Goal: Information Seeking & Learning: Check status

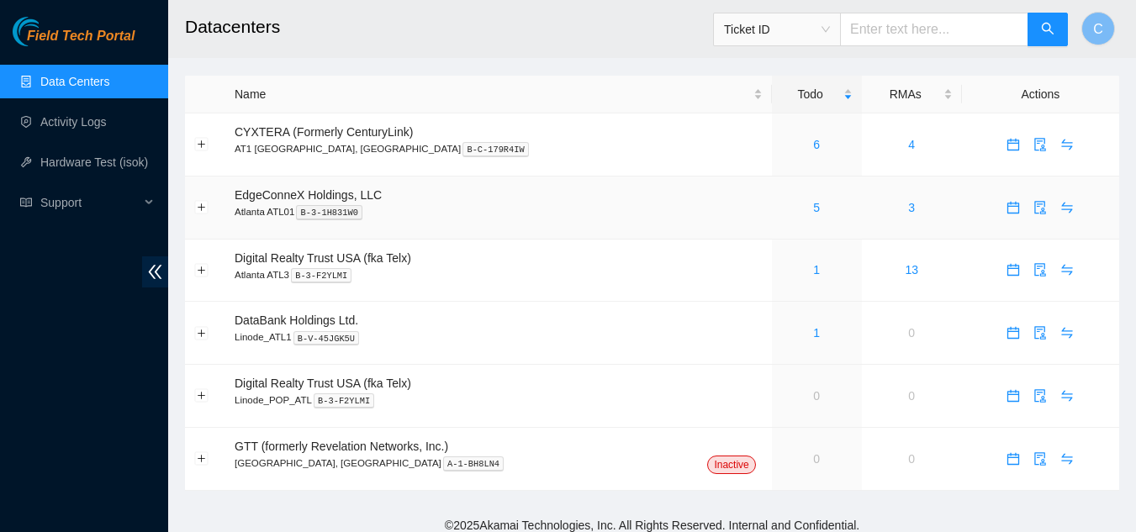
click at [781, 207] on div "5" at bounding box center [816, 207] width 71 height 18
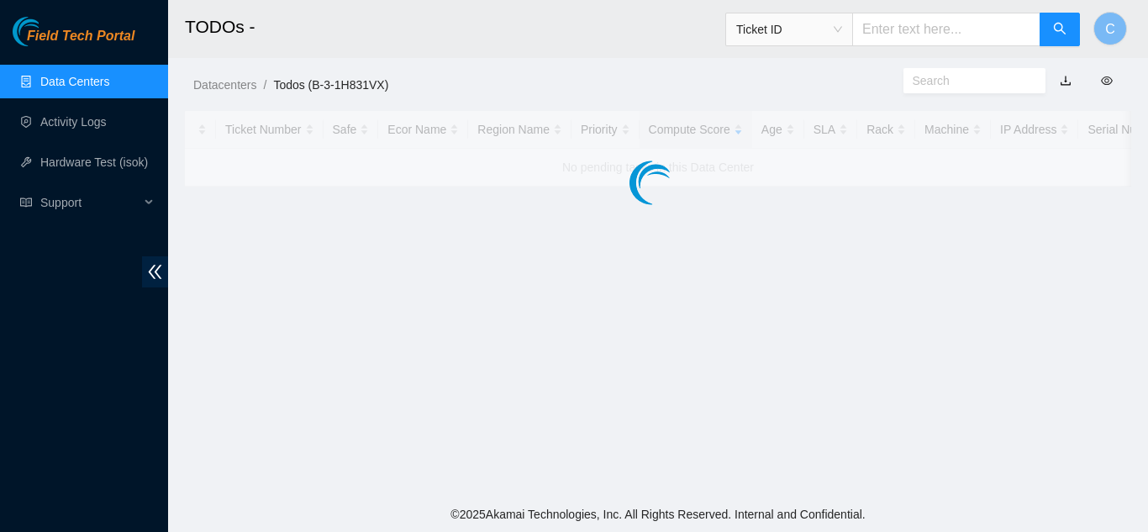
click at [748, 207] on main "TODOs - Ticket ID C Datacenters / Todos (B-3-1H831VX) / Ticket Number Safe Ecor…" at bounding box center [658, 248] width 980 height 497
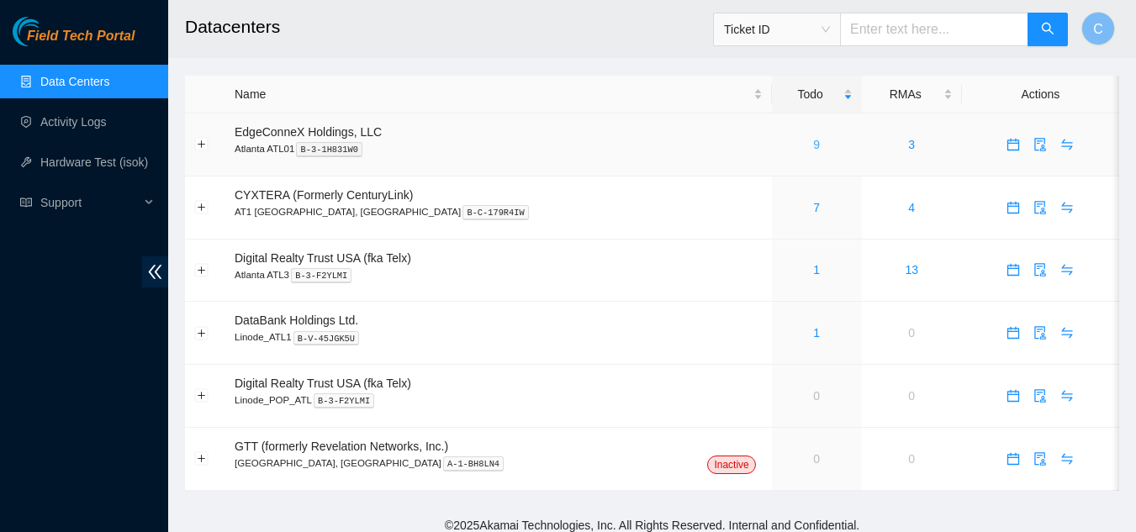
click at [813, 142] on link "9" at bounding box center [816, 144] width 7 height 13
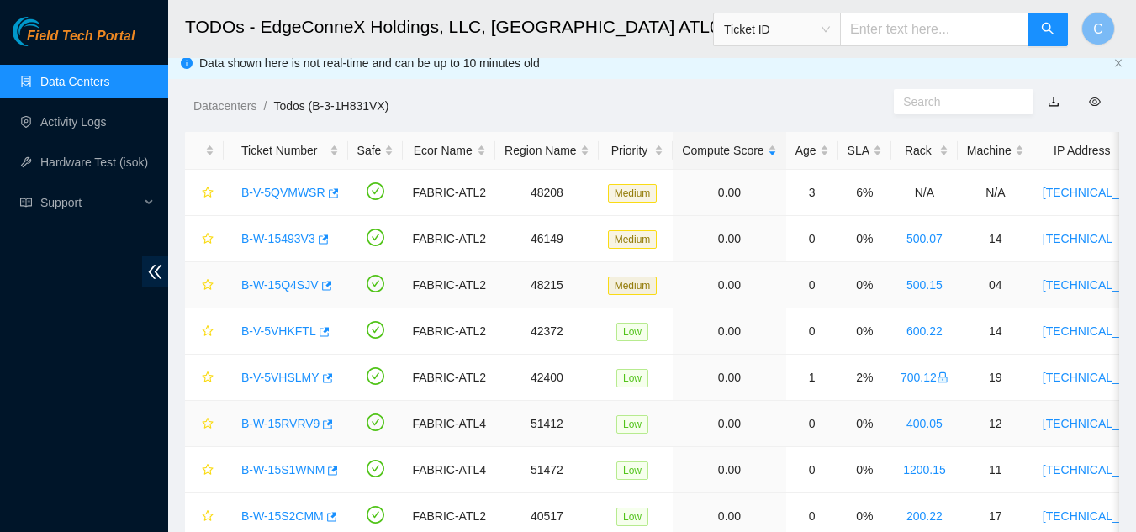
scroll to position [129, 0]
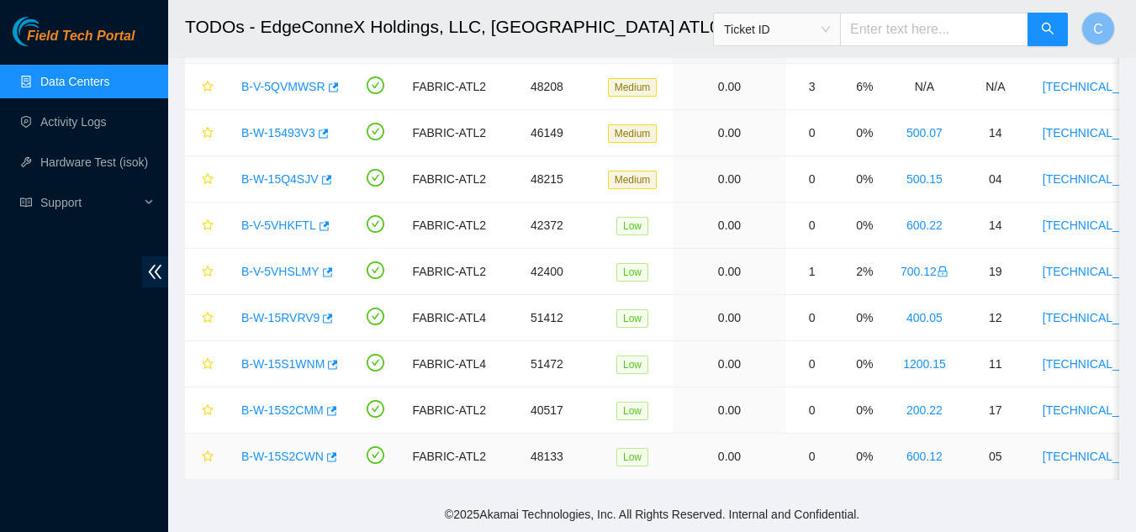
click at [281, 443] on div "B-W-15S2CWN" at bounding box center [286, 456] width 106 height 27
click at [281, 450] on link "B-W-15S2CWN" at bounding box center [282, 456] width 82 height 13
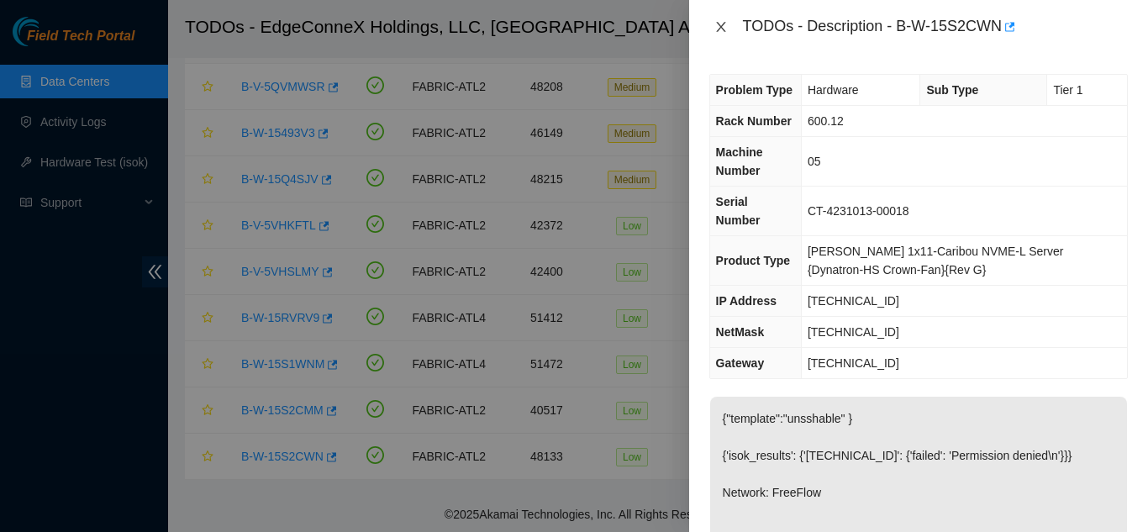
click at [720, 24] on icon "close" at bounding box center [720, 27] width 9 height 10
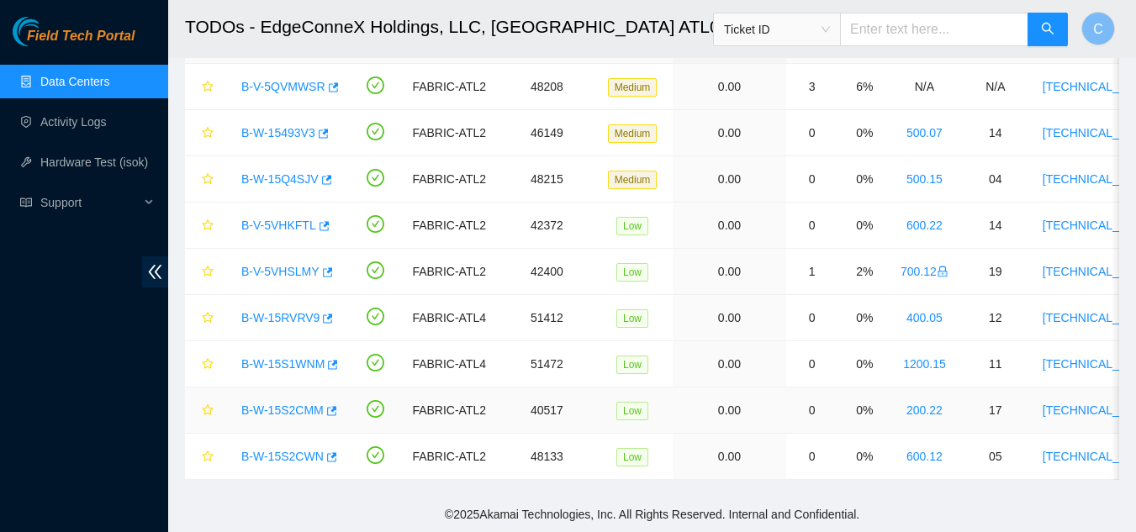
click at [303, 404] on link "B-W-15S2CMM" at bounding box center [282, 410] width 82 height 13
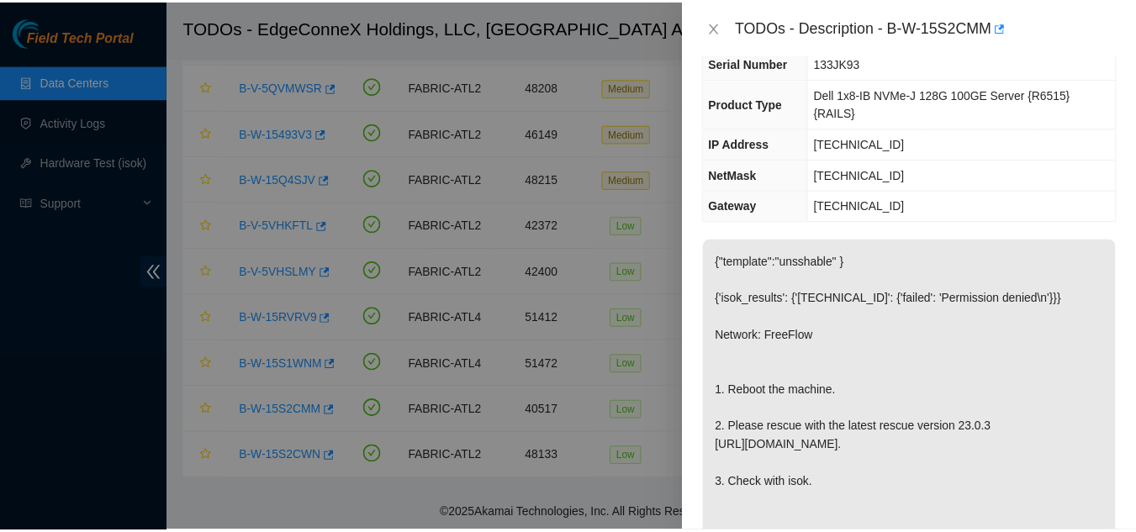
scroll to position [168, 0]
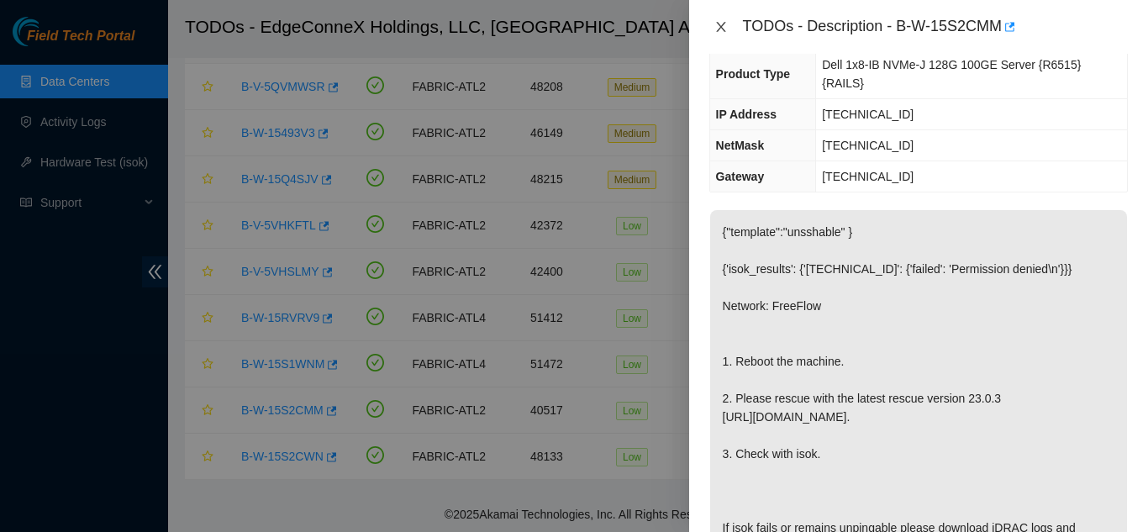
click at [720, 29] on icon "close" at bounding box center [720, 27] width 9 height 10
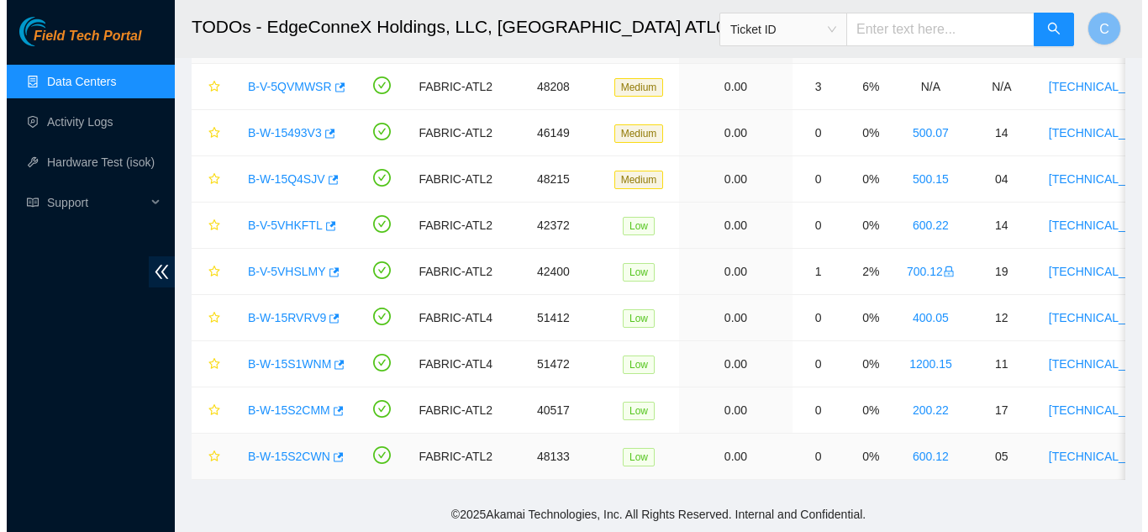
scroll to position [129, 0]
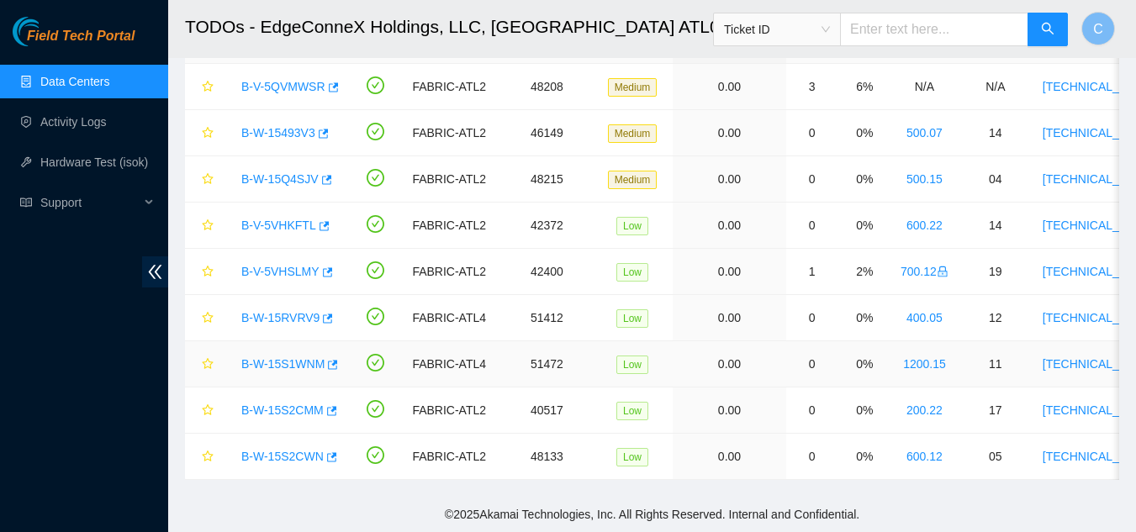
click at [268, 357] on link "B-W-15S1WNM" at bounding box center [282, 363] width 83 height 13
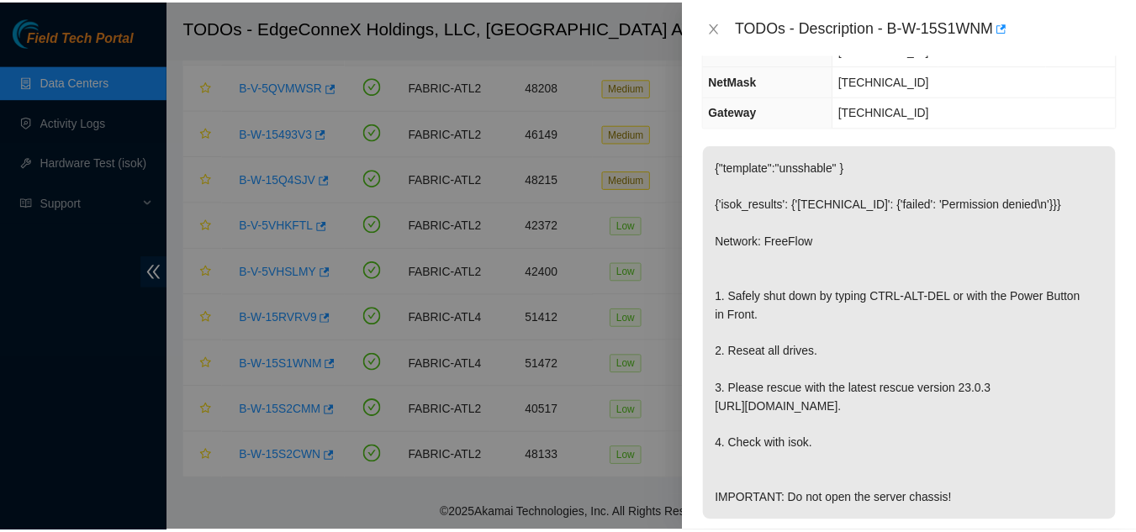
scroll to position [140, 0]
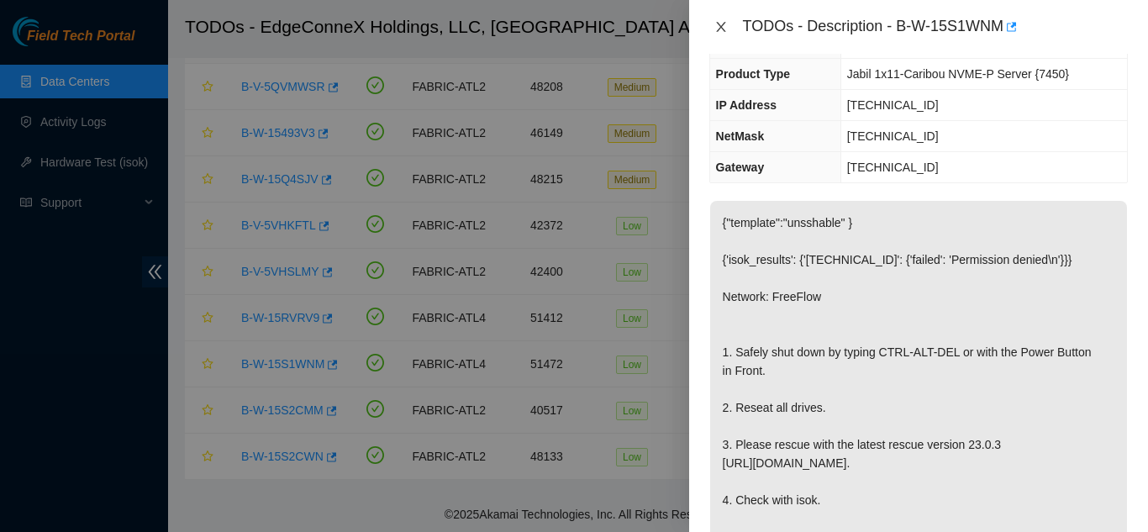
click at [720, 28] on icon "close" at bounding box center [720, 27] width 9 height 10
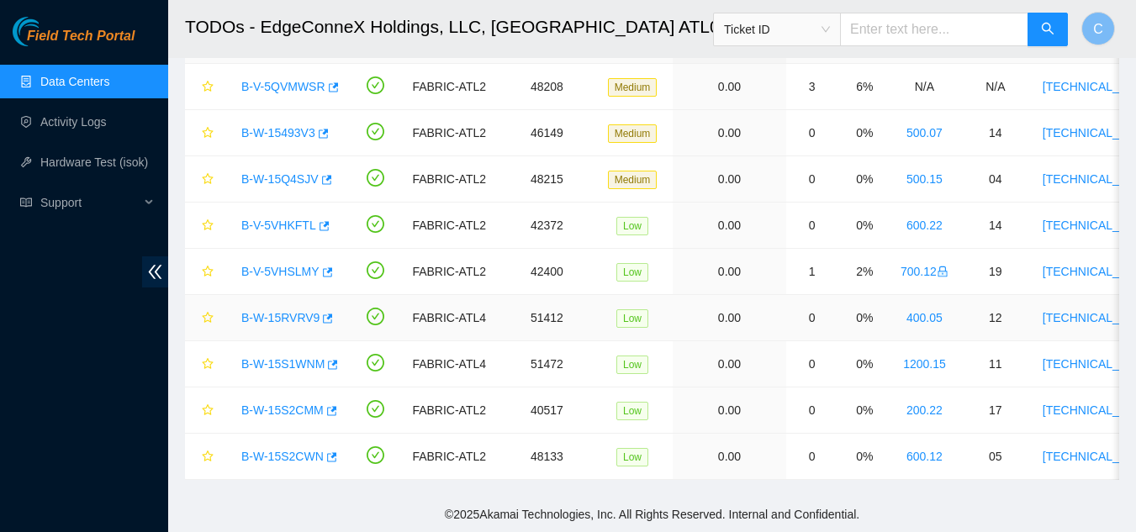
click at [292, 311] on link "B-W-15RVRV9" at bounding box center [280, 317] width 78 height 13
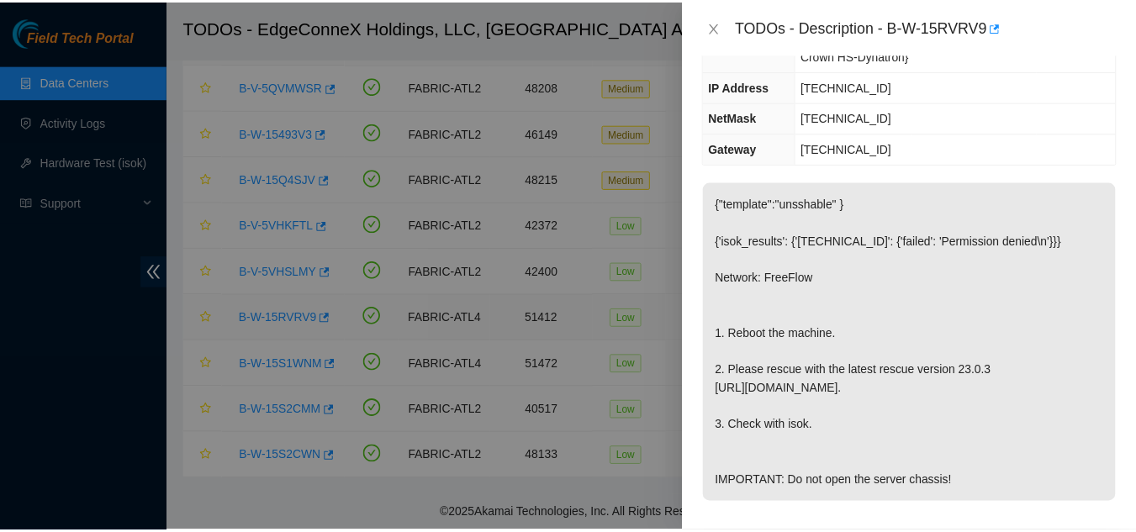
scroll to position [168, 0]
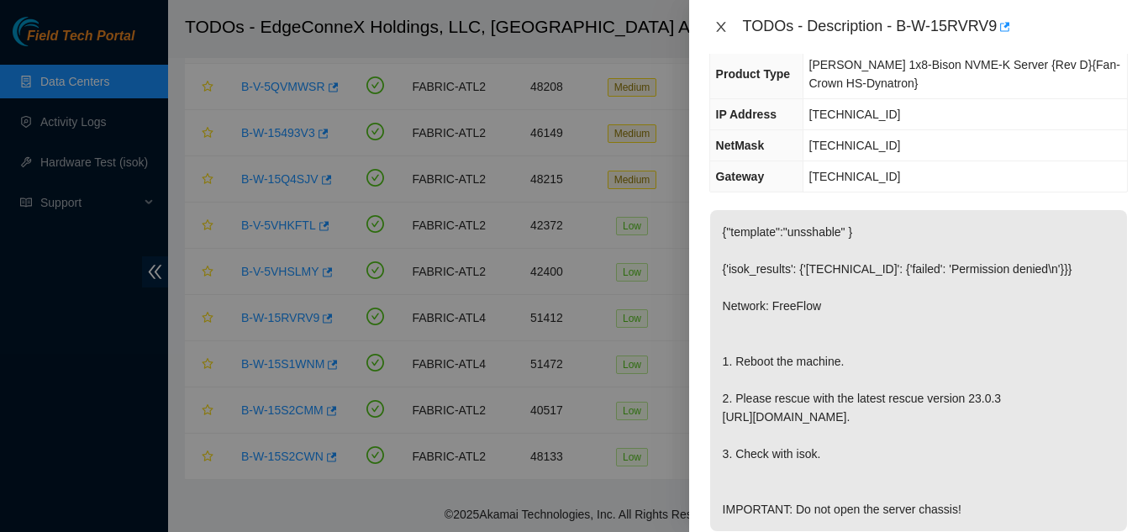
click at [724, 28] on icon "close" at bounding box center [721, 26] width 13 height 13
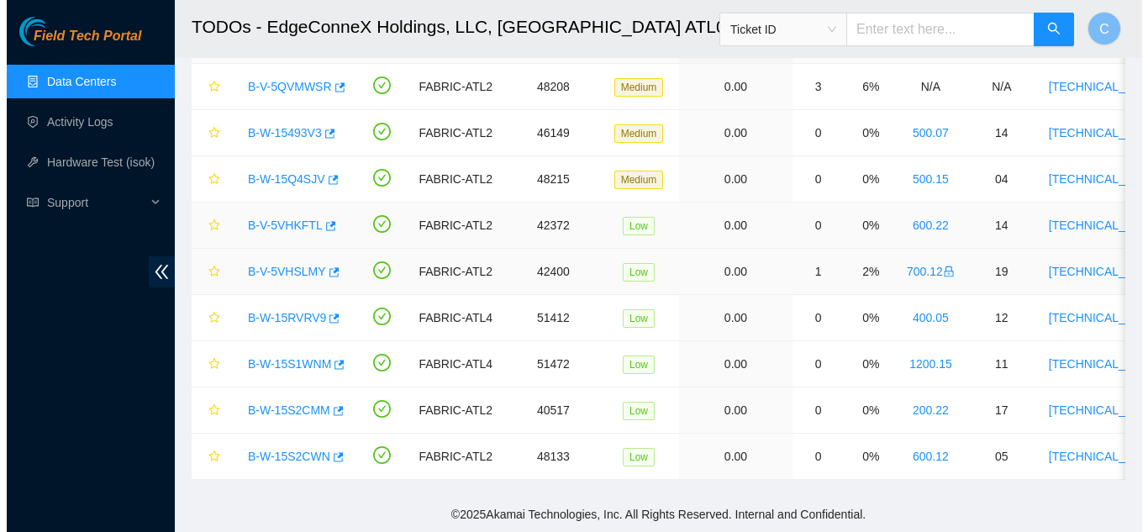
scroll to position [196, 0]
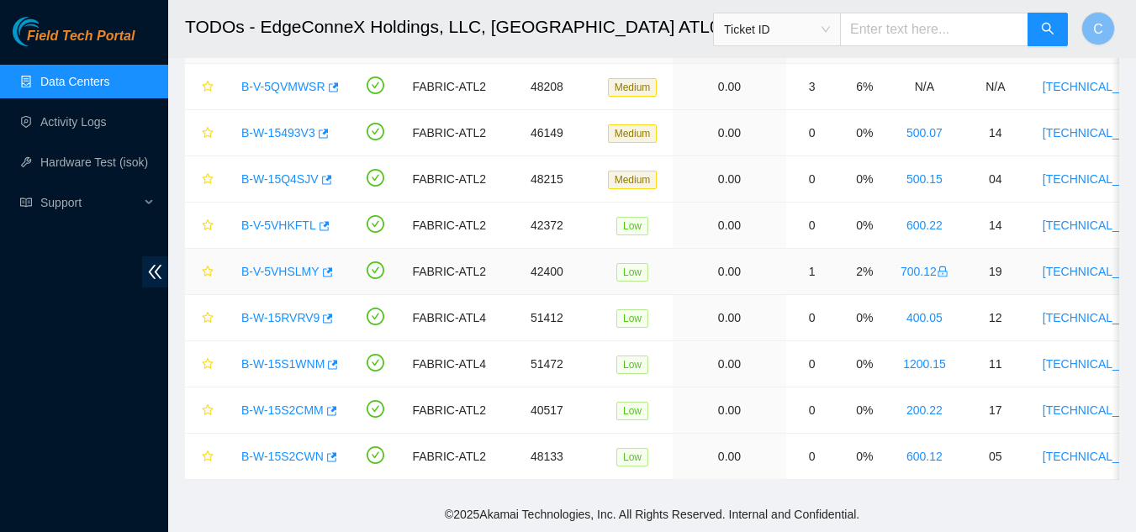
click at [258, 219] on link "B-V-5VHKFTL" at bounding box center [278, 225] width 75 height 13
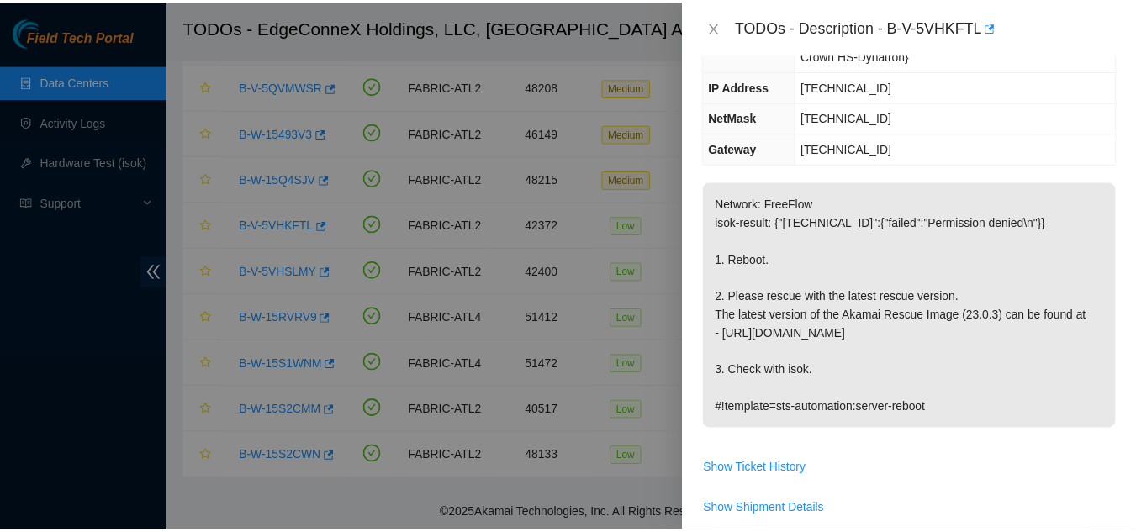
scroll to position [168, 0]
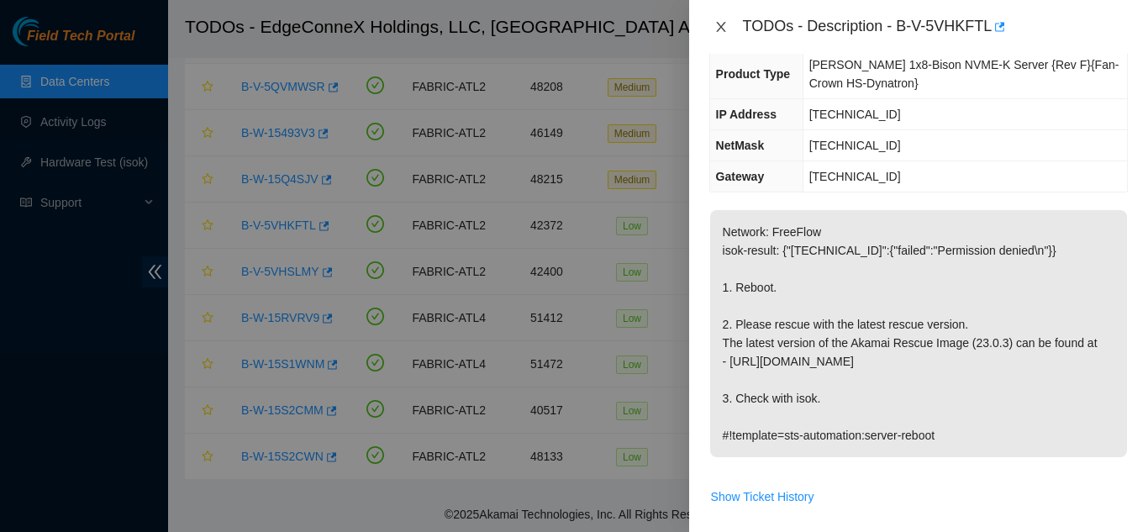
click at [719, 29] on icon "close" at bounding box center [720, 27] width 9 height 10
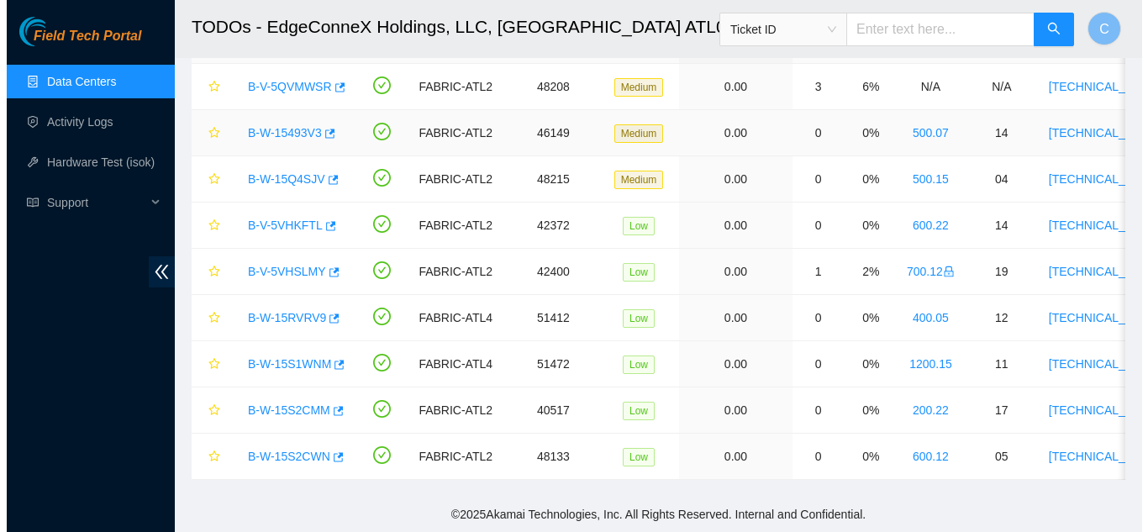
scroll to position [196, 0]
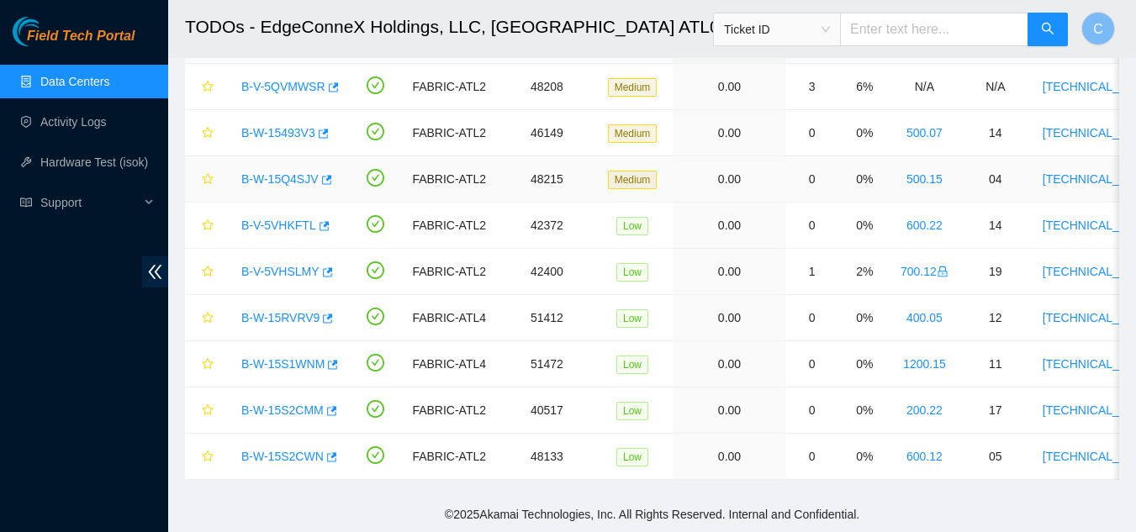
click at [273, 172] on link "B-W-15Q4SJV" at bounding box center [279, 178] width 77 height 13
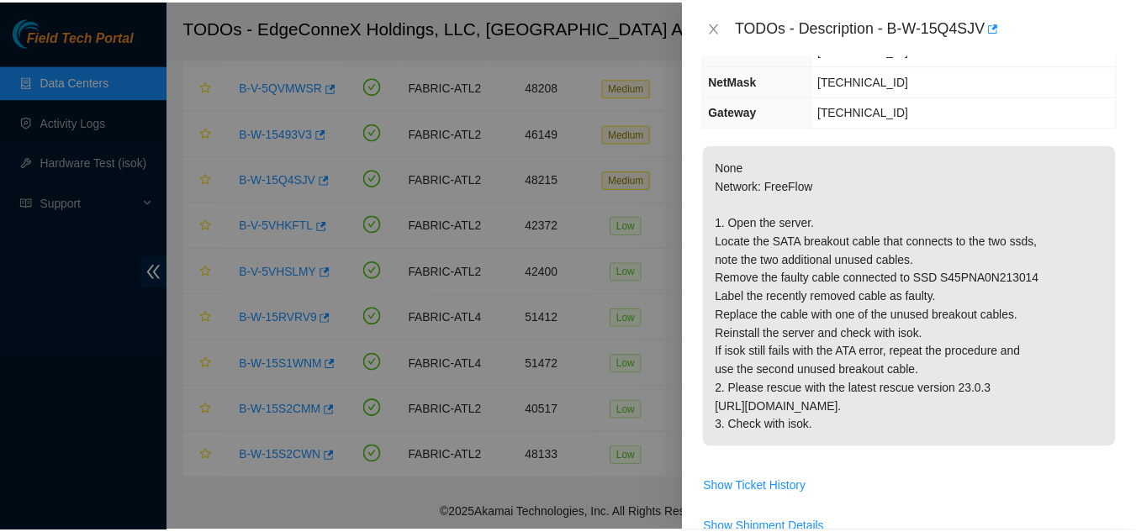
scroll to position [140, 0]
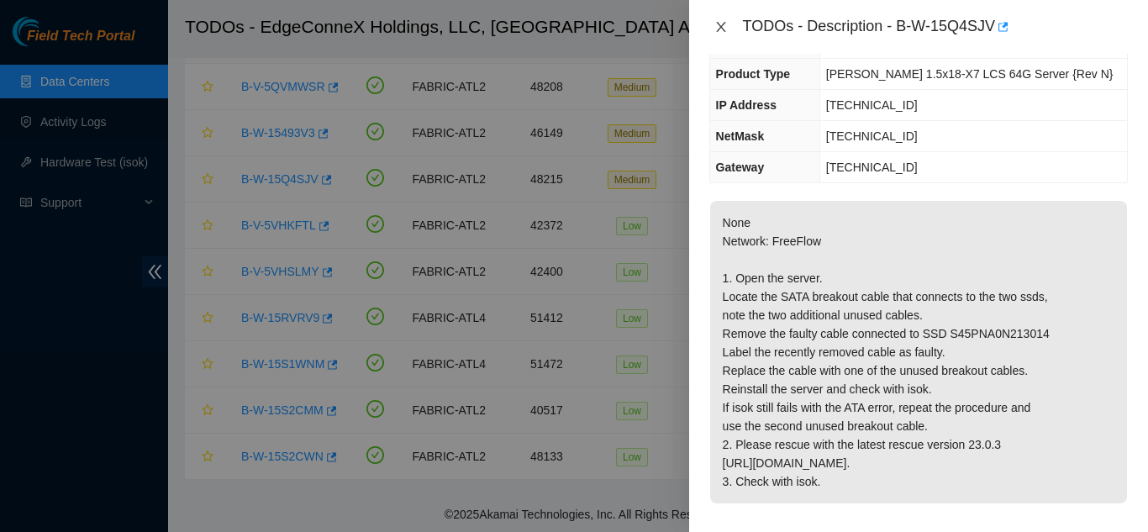
click at [720, 23] on icon "close" at bounding box center [721, 26] width 13 height 13
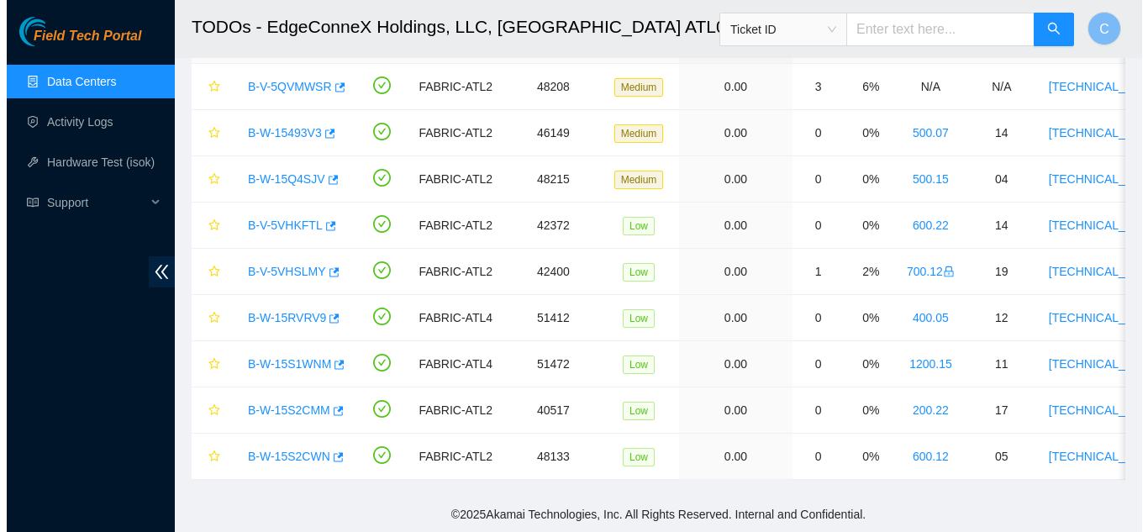
scroll to position [196, 0]
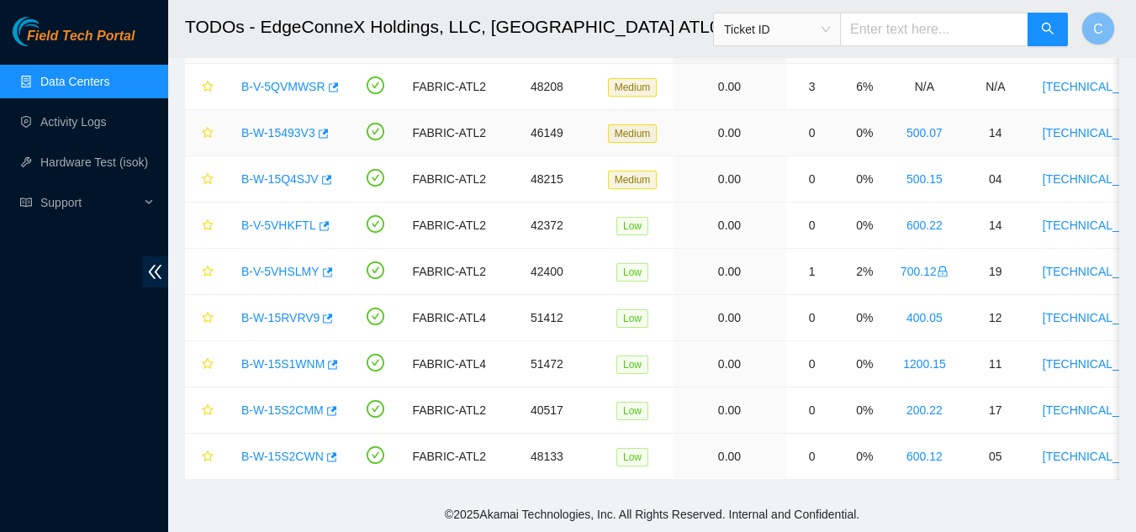
click at [282, 126] on link "B-W-15493V3" at bounding box center [278, 132] width 74 height 13
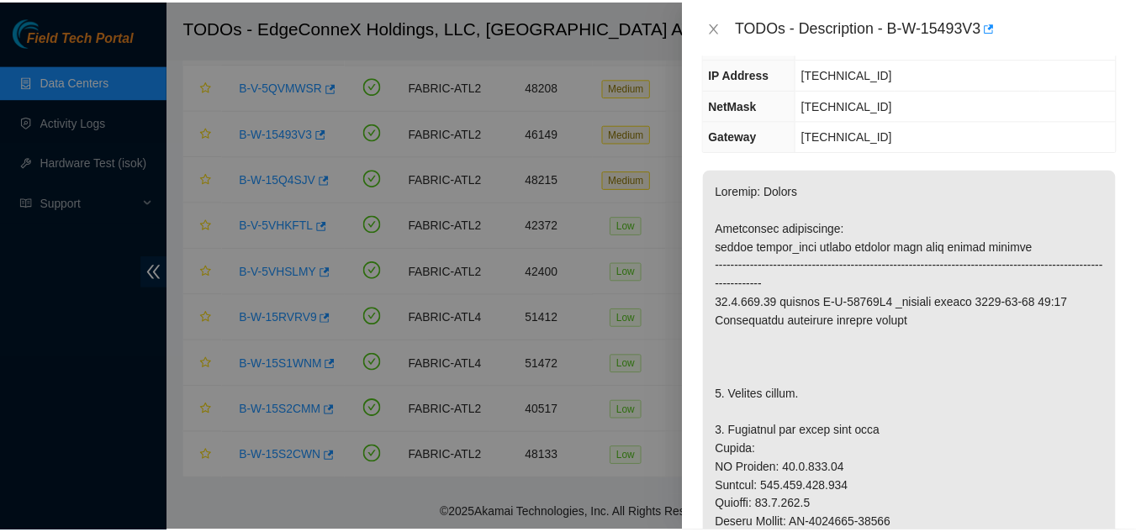
scroll to position [261, 0]
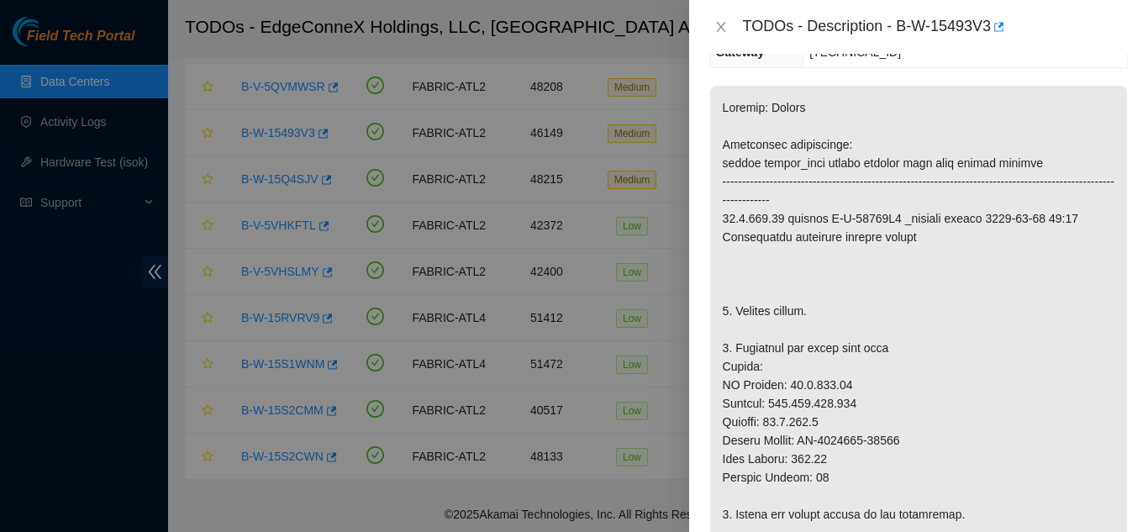
click at [720, 18] on div "TODOs - Description - B-W-15493V3" at bounding box center [918, 26] width 419 height 27
click at [724, 21] on icon "close" at bounding box center [721, 26] width 13 height 13
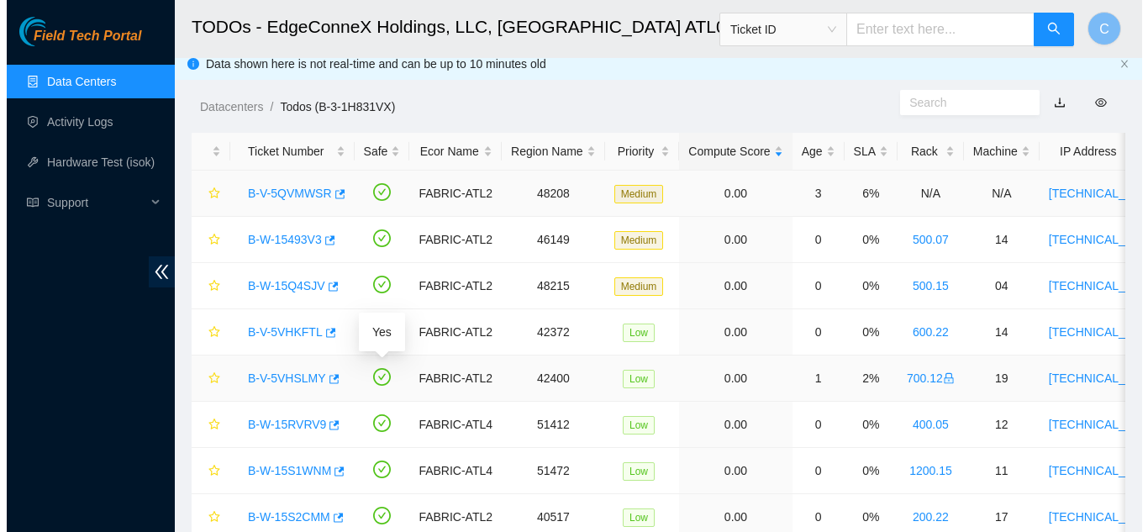
scroll to position [0, 0]
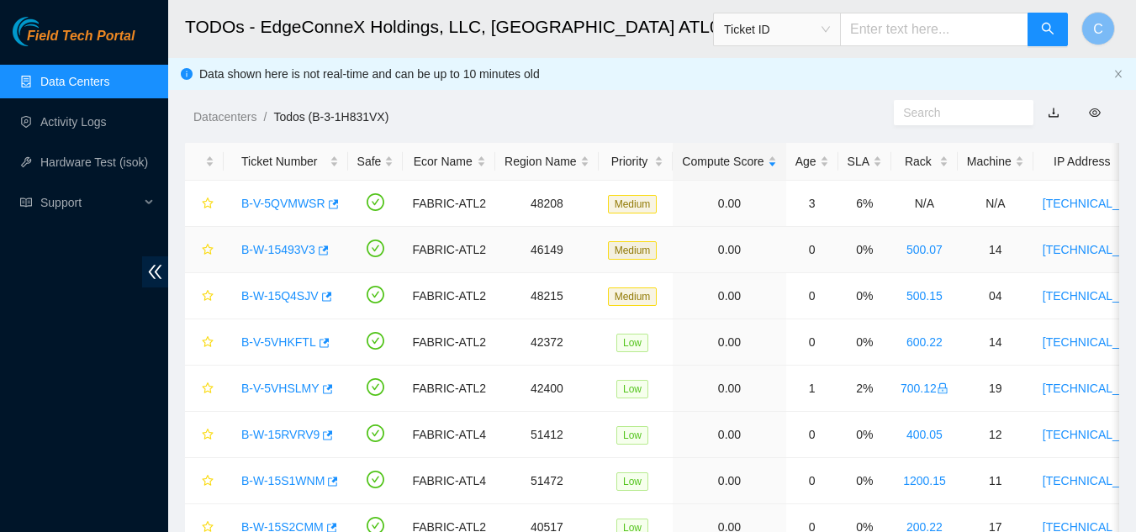
click at [277, 243] on link "B-W-15493V3" at bounding box center [278, 249] width 74 height 13
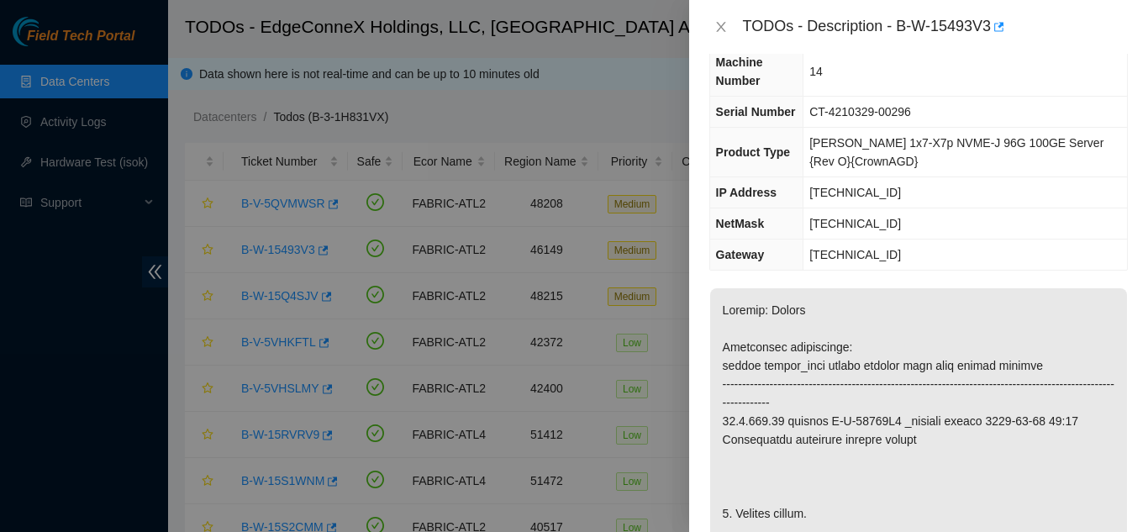
scroll to position [9, 0]
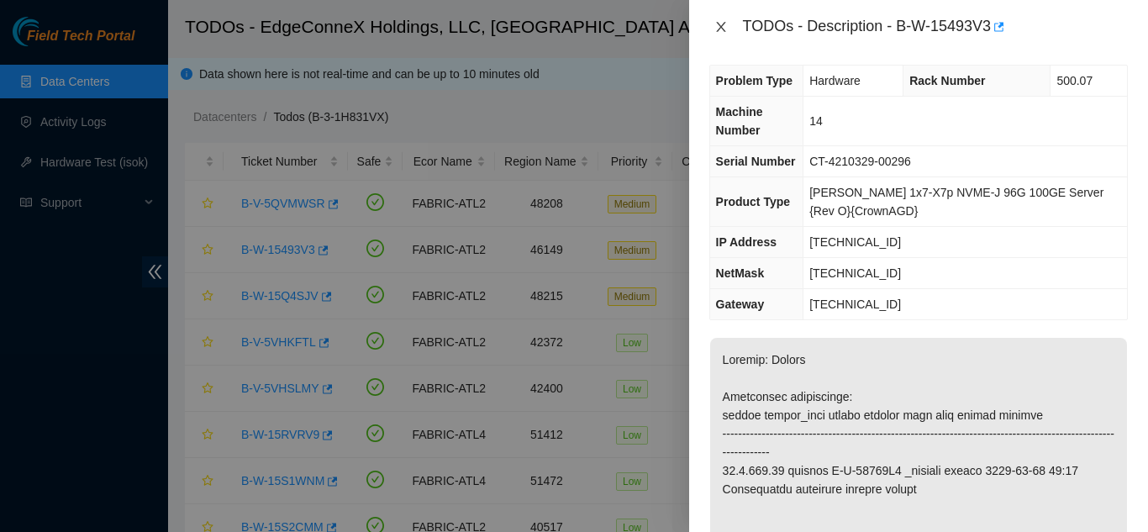
click at [720, 24] on icon "close" at bounding box center [721, 26] width 13 height 13
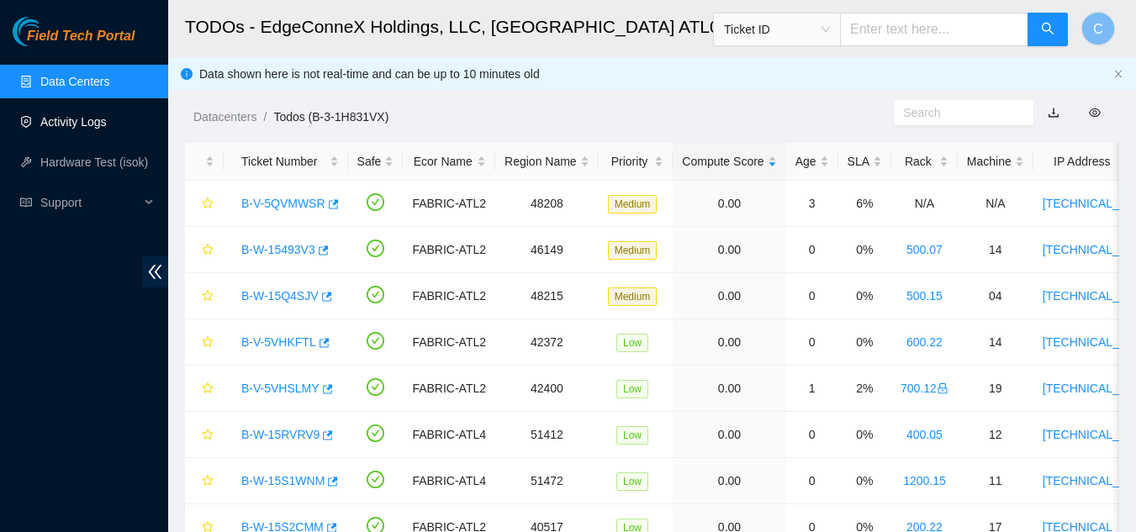
click at [50, 129] on link "Activity Logs" at bounding box center [73, 121] width 66 height 13
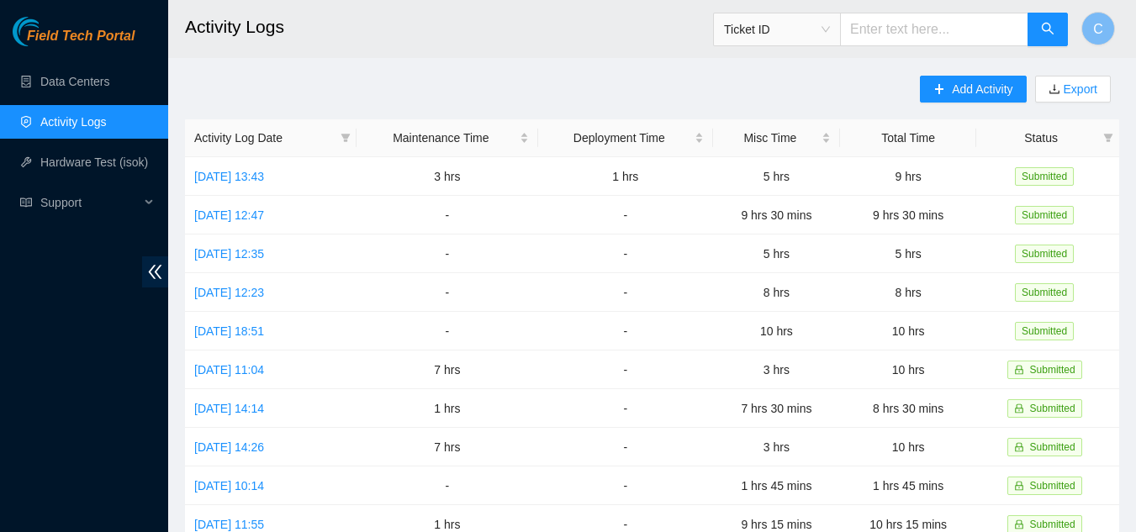
click at [60, 115] on link "Activity Logs" at bounding box center [73, 121] width 66 height 13
click at [61, 86] on link "Data Centers" at bounding box center [74, 81] width 69 height 13
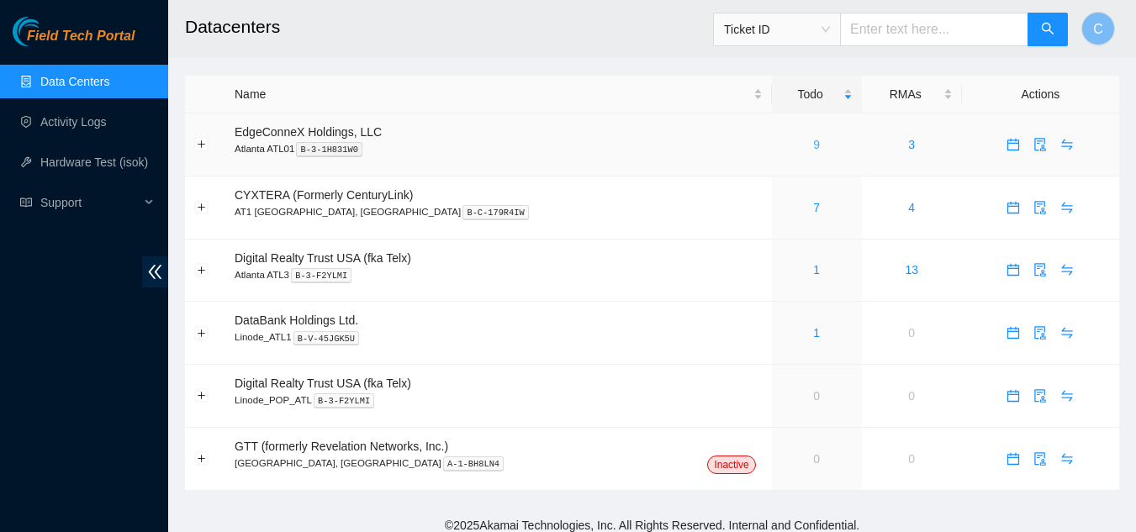
click at [813, 145] on link "9" at bounding box center [816, 144] width 7 height 13
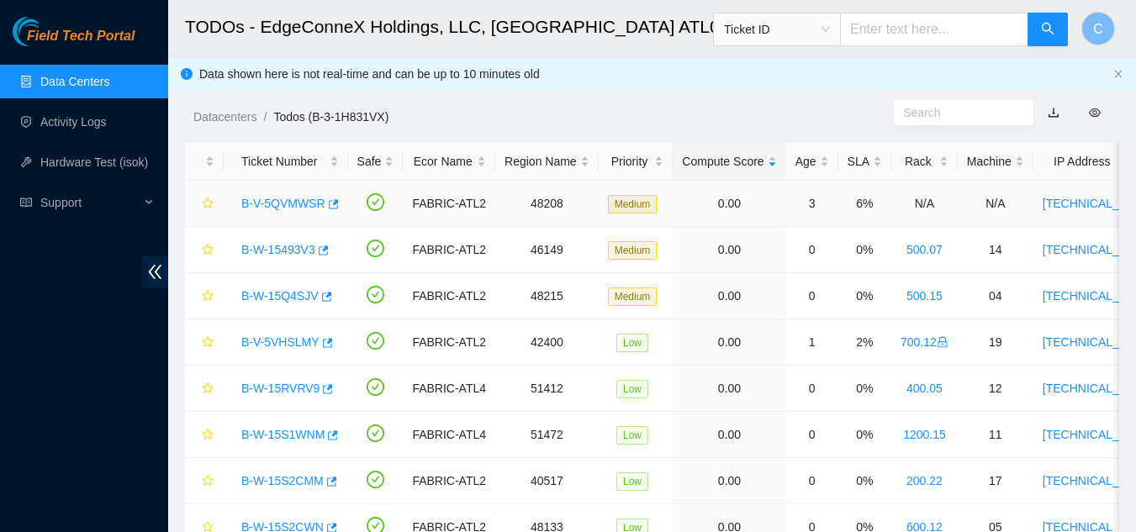
click at [277, 201] on link "B-V-5QVMWSR" at bounding box center [283, 203] width 84 height 13
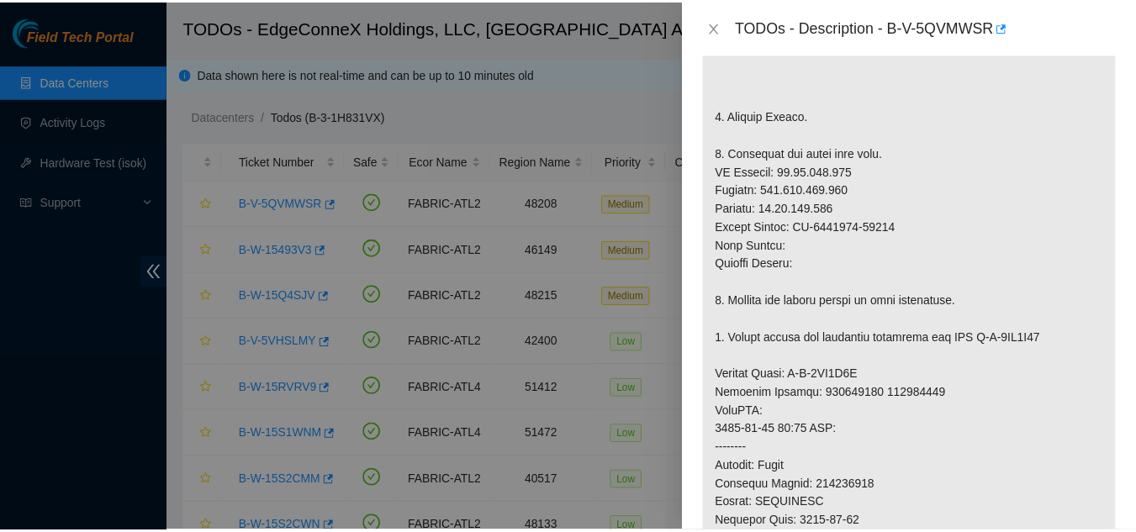
scroll to position [504, 0]
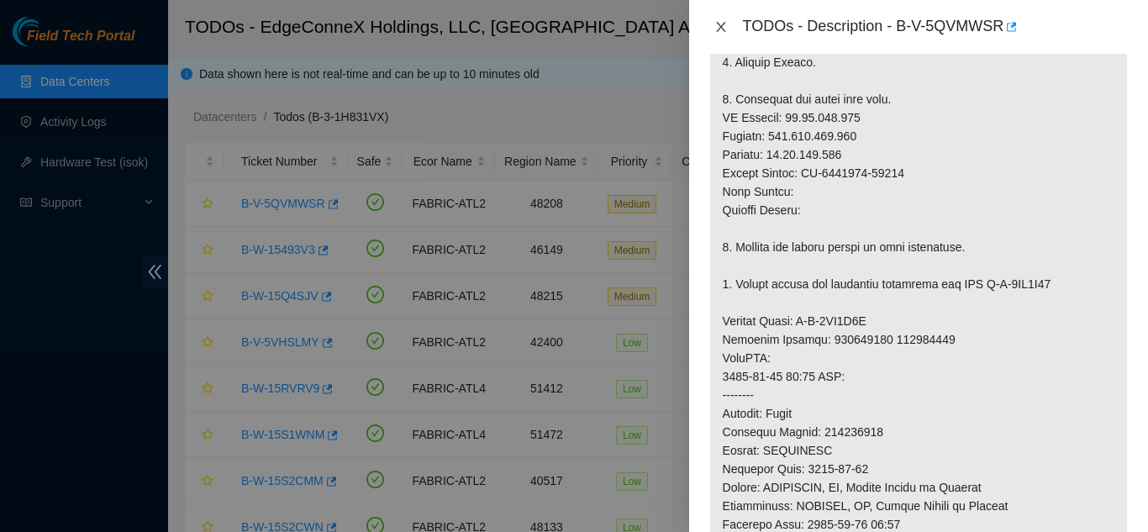
click at [722, 21] on icon "close" at bounding box center [721, 26] width 13 height 13
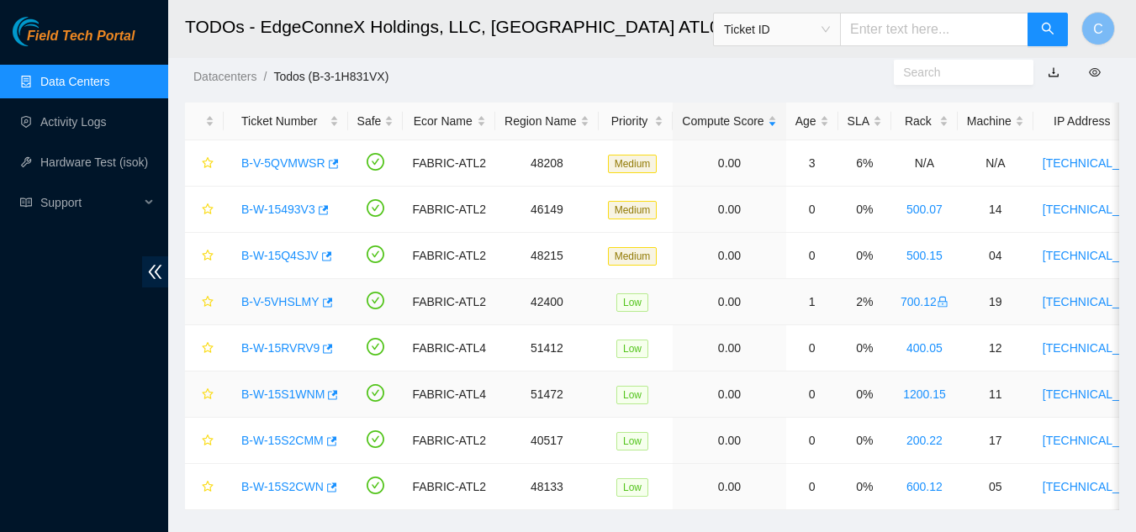
scroll to position [0, 0]
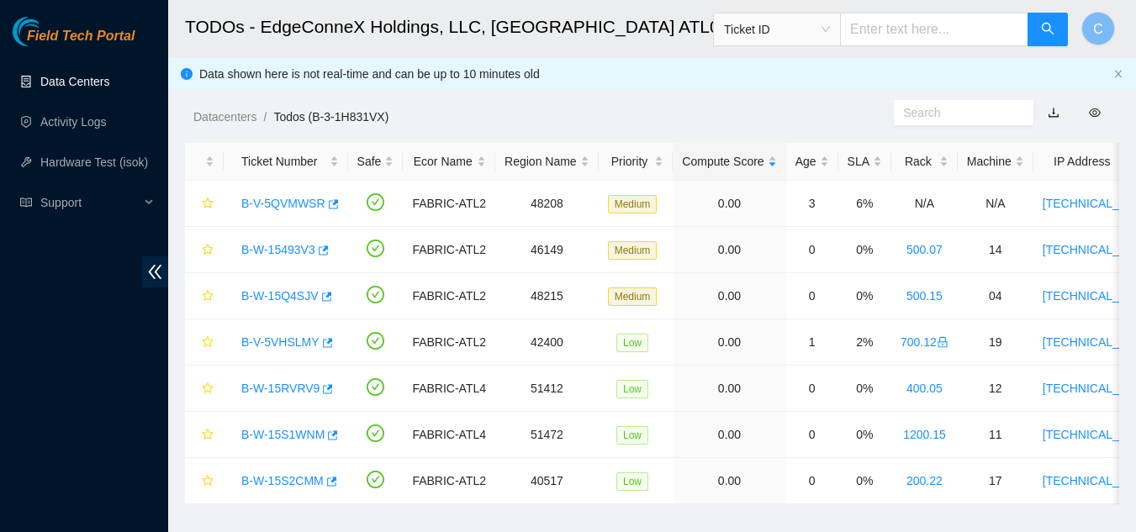
click at [72, 85] on link "Data Centers" at bounding box center [74, 81] width 69 height 13
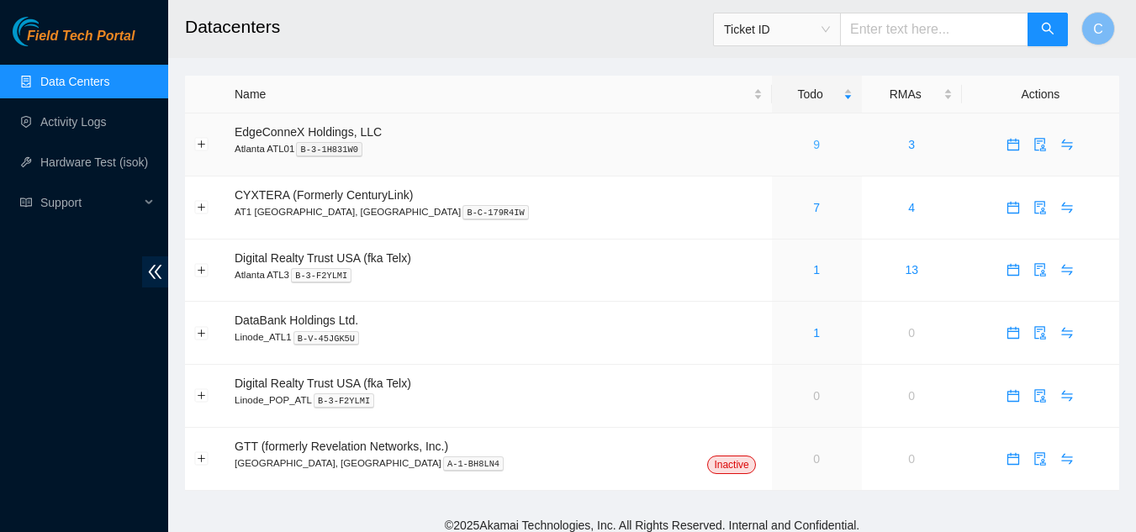
click at [813, 138] on link "9" at bounding box center [816, 144] width 7 height 13
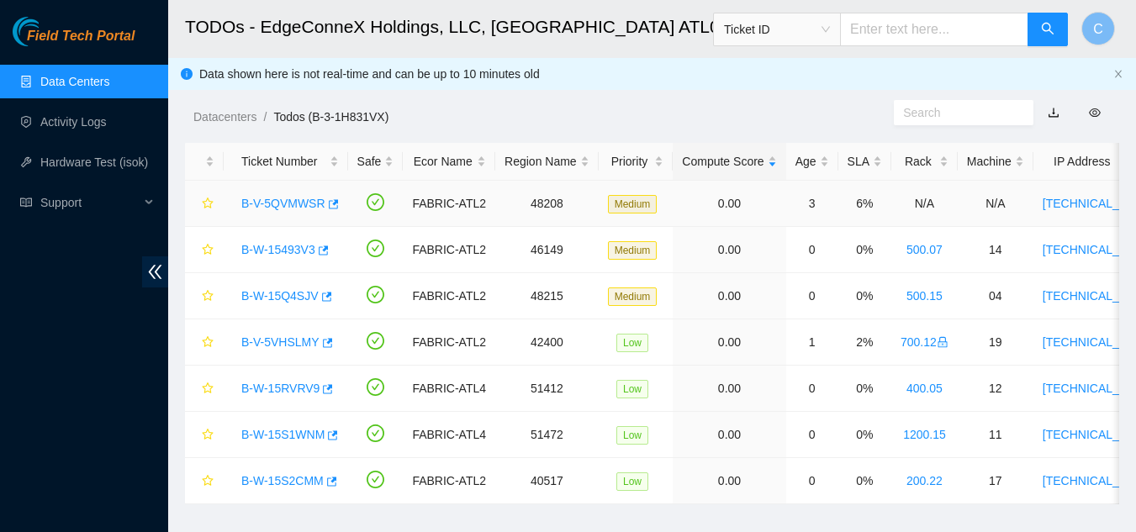
click at [254, 206] on link "B-V-5QVMWSR" at bounding box center [283, 203] width 84 height 13
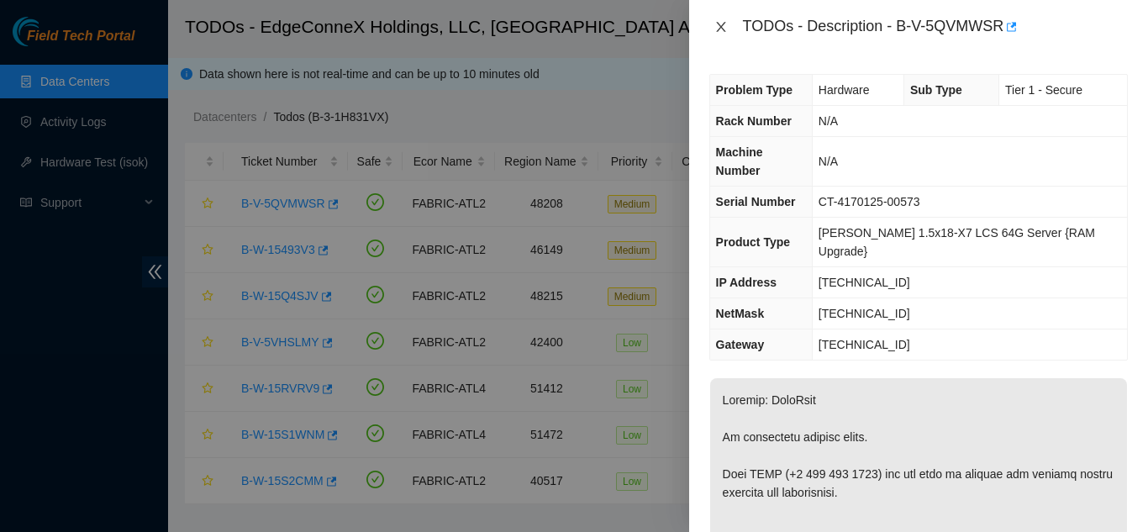
click at [715, 29] on icon "close" at bounding box center [721, 26] width 13 height 13
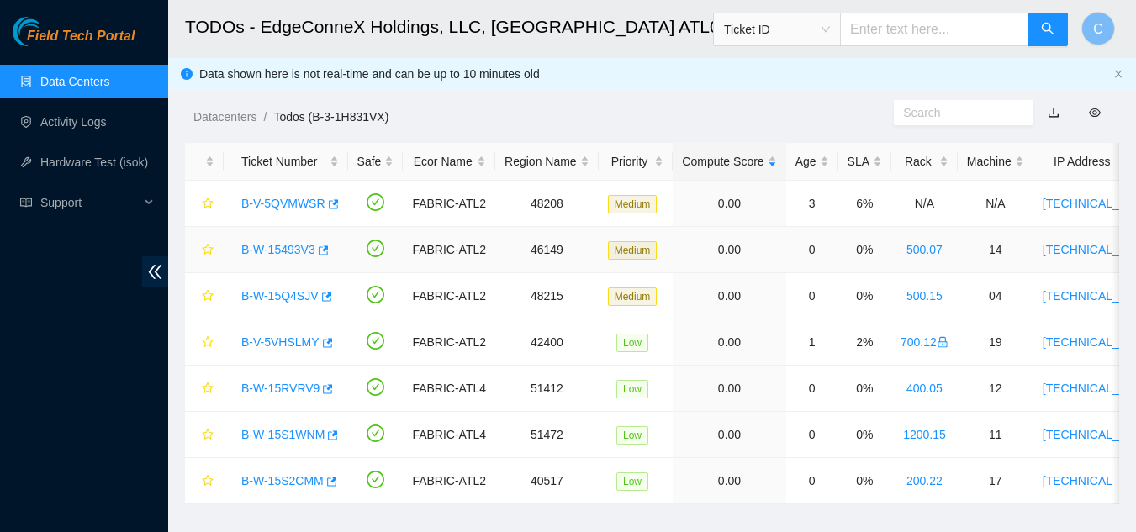
click at [285, 250] on link "B-W-15493V3" at bounding box center [278, 249] width 74 height 13
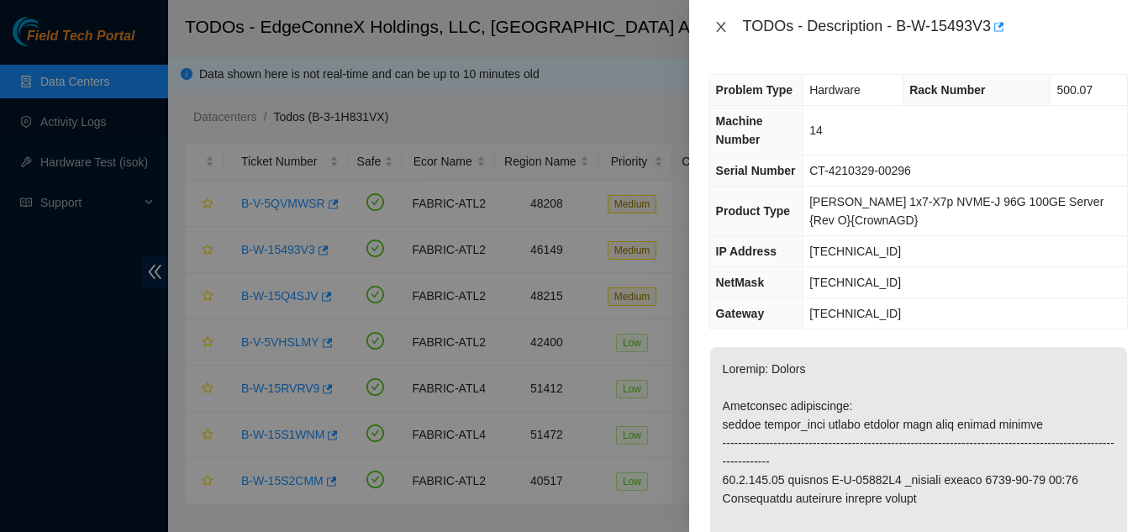
click at [721, 29] on icon "close" at bounding box center [721, 26] width 13 height 13
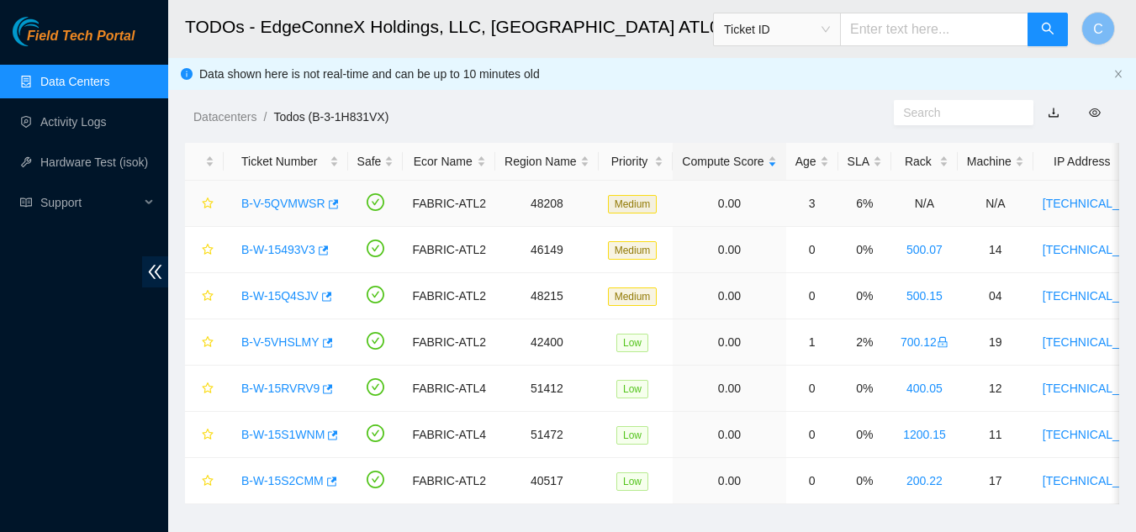
click at [277, 202] on link "B-V-5QVMWSR" at bounding box center [283, 203] width 84 height 13
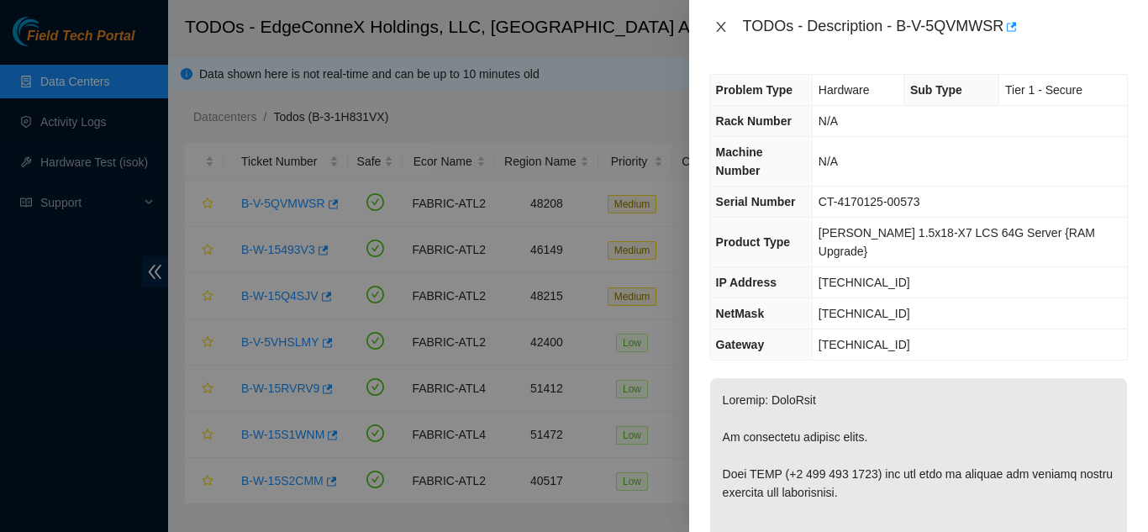
click at [715, 29] on icon "close" at bounding box center [721, 26] width 13 height 13
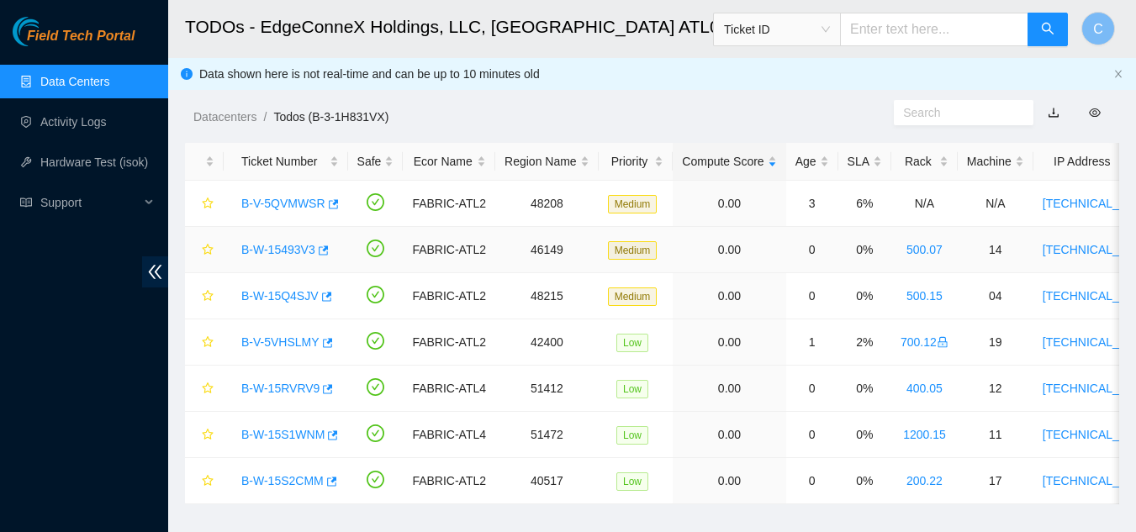
click at [290, 257] on div "B-W-15493V3" at bounding box center [286, 249] width 106 height 27
click at [277, 249] on link "B-W-15493V3" at bounding box center [278, 249] width 74 height 13
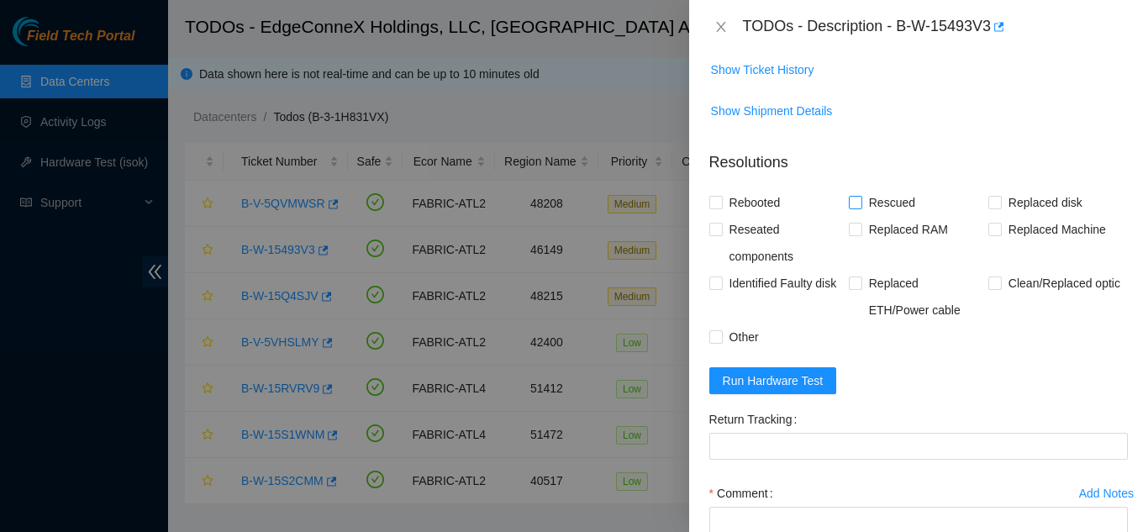
scroll to position [1345, 0]
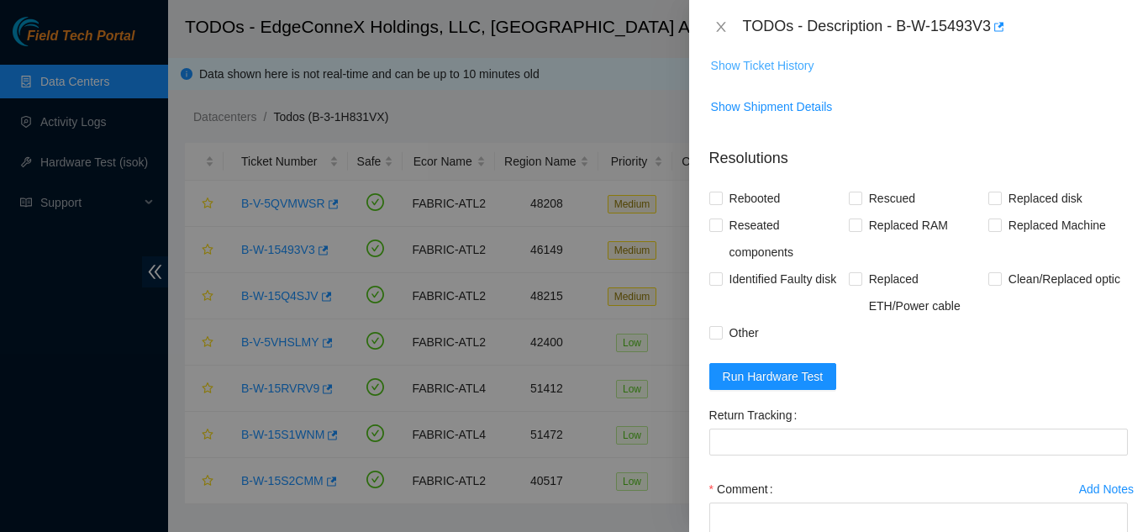
click at [767, 75] on span "Show Ticket History" at bounding box center [762, 65] width 103 height 18
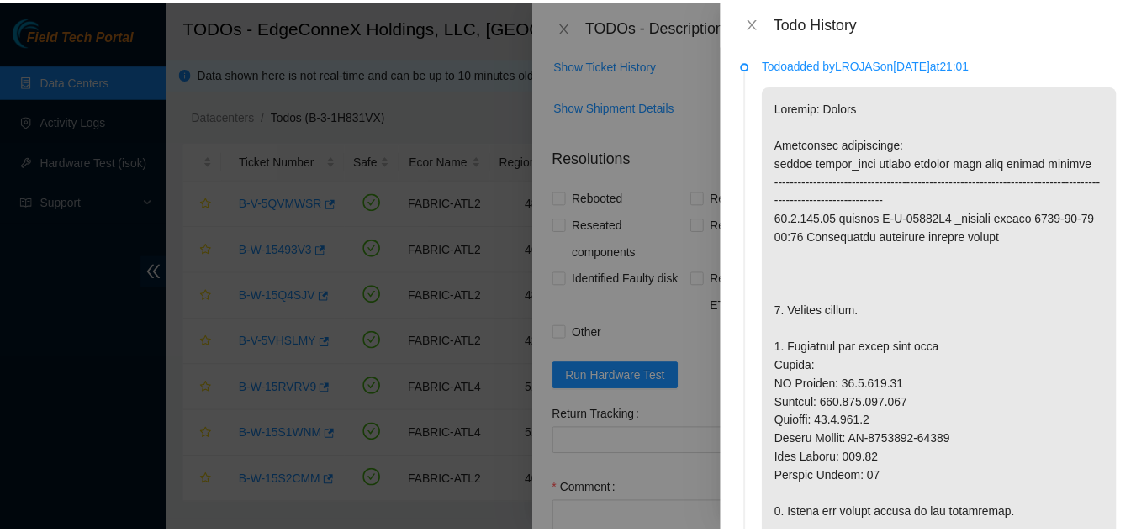
scroll to position [0, 0]
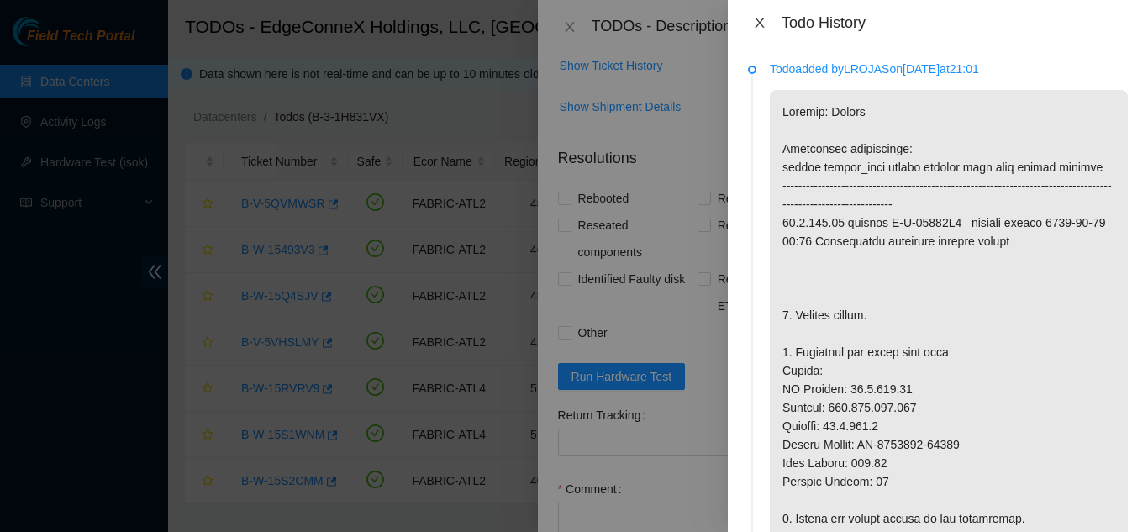
drag, startPoint x: 757, startPoint y: 24, endPoint x: 776, endPoint y: 38, distance: 23.6
click at [757, 24] on icon "close" at bounding box center [759, 22] width 13 height 13
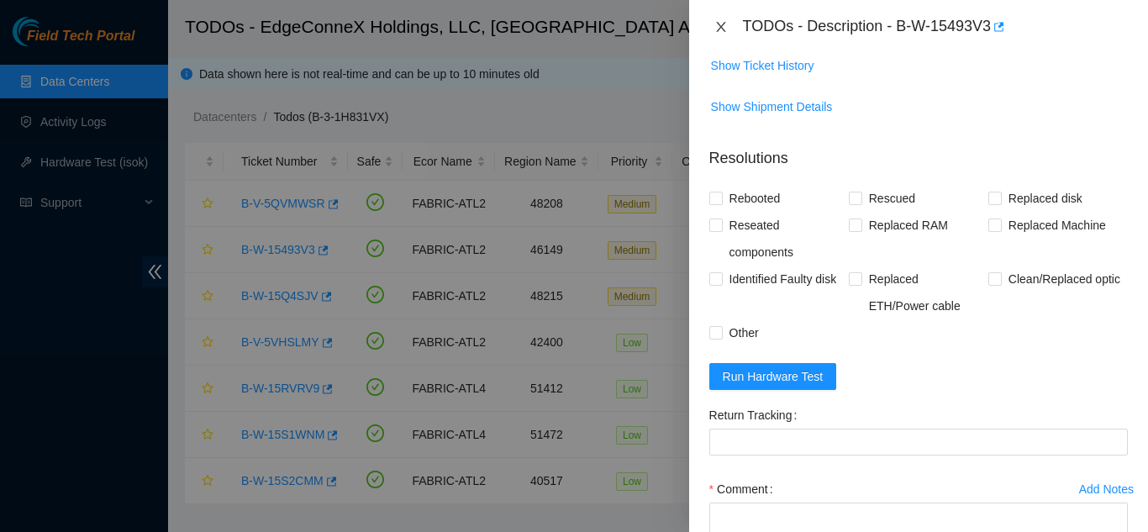
click at [727, 23] on icon "close" at bounding box center [721, 26] width 13 height 13
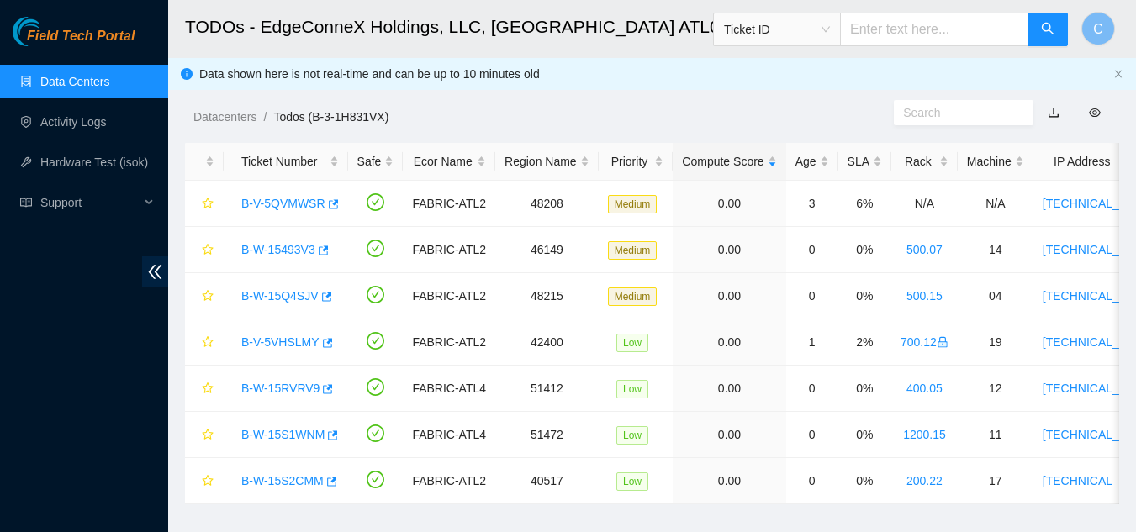
scroll to position [578, 0]
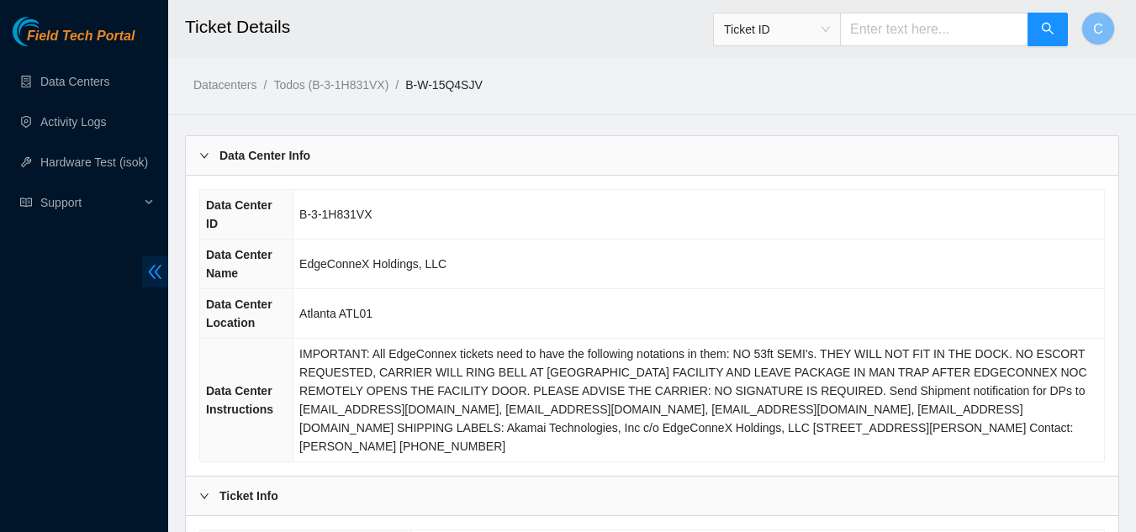
click at [158, 280] on icon "double-left" at bounding box center [155, 272] width 18 height 18
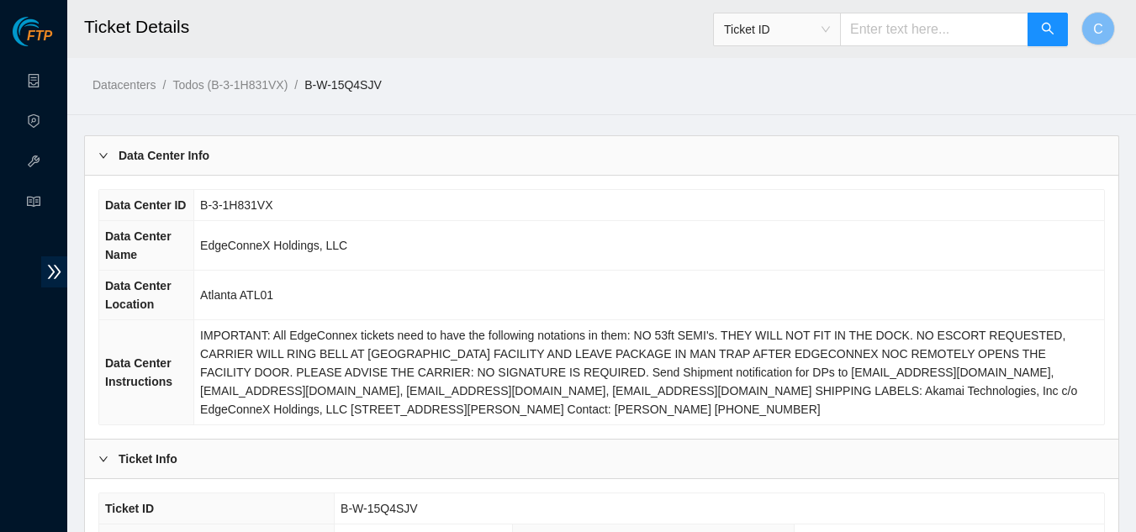
click at [204, 161] on b "Data Center Info" at bounding box center [164, 155] width 91 height 18
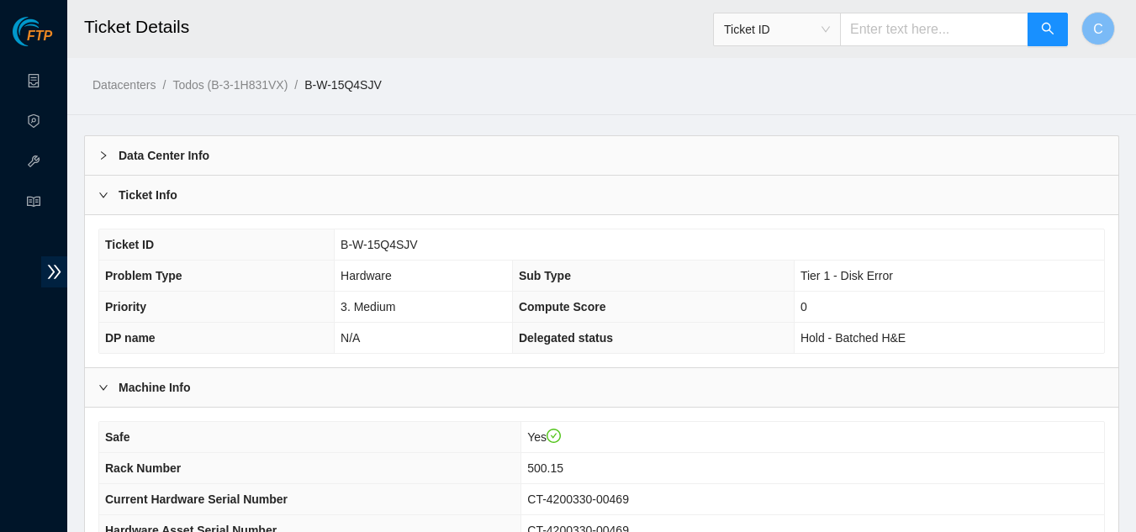
click at [252, 195] on div "Ticket Info" at bounding box center [601, 195] width 1033 height 39
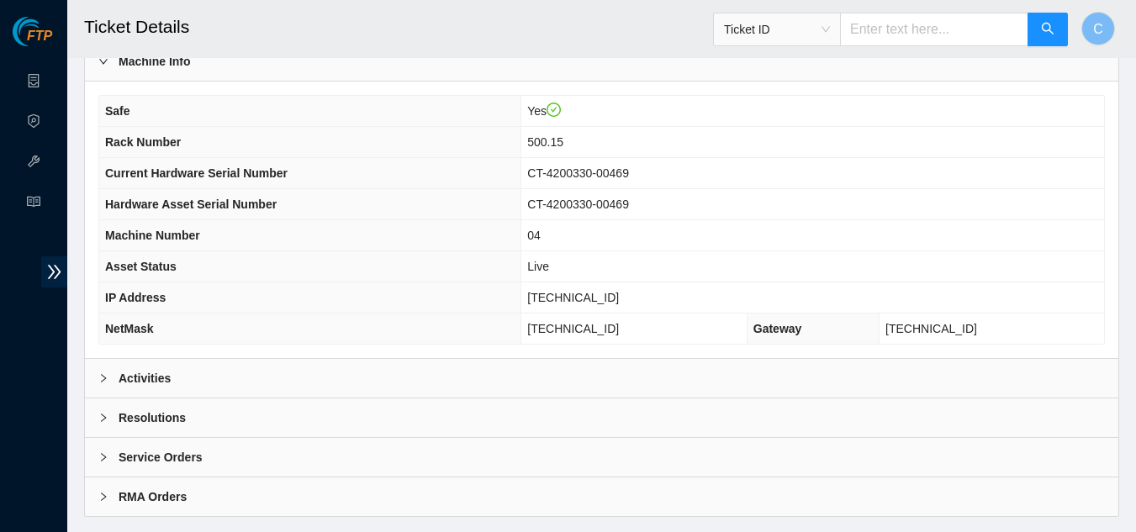
scroll to position [210, 0]
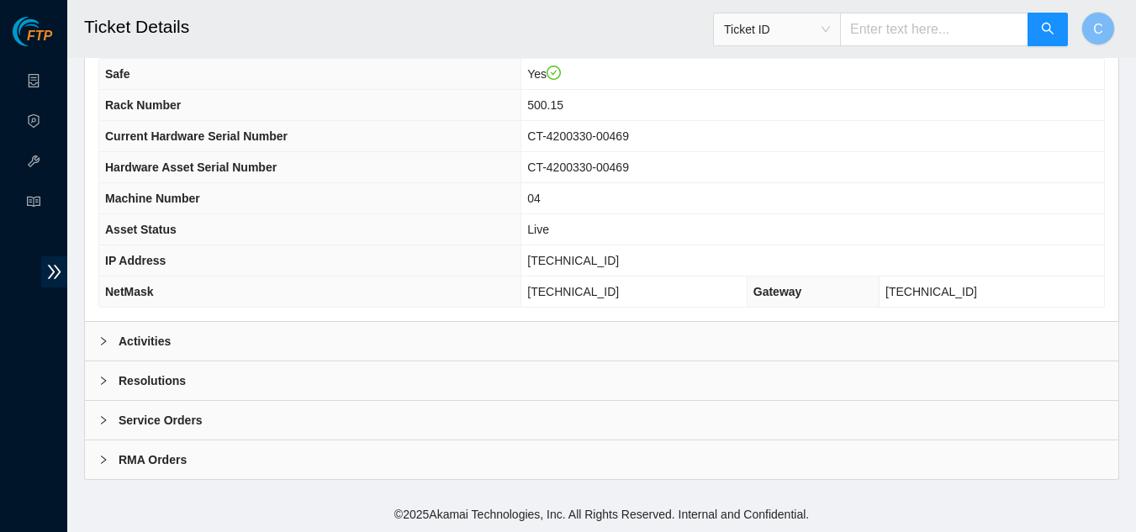
click at [235, 345] on div "Activities" at bounding box center [601, 341] width 1033 height 39
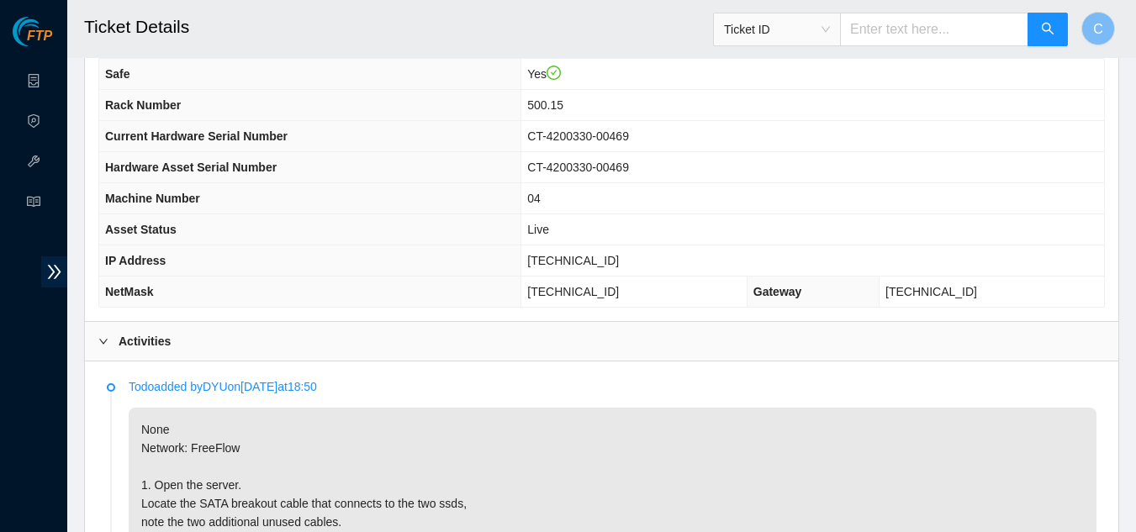
click at [235, 345] on div "Activities" at bounding box center [601, 341] width 1033 height 39
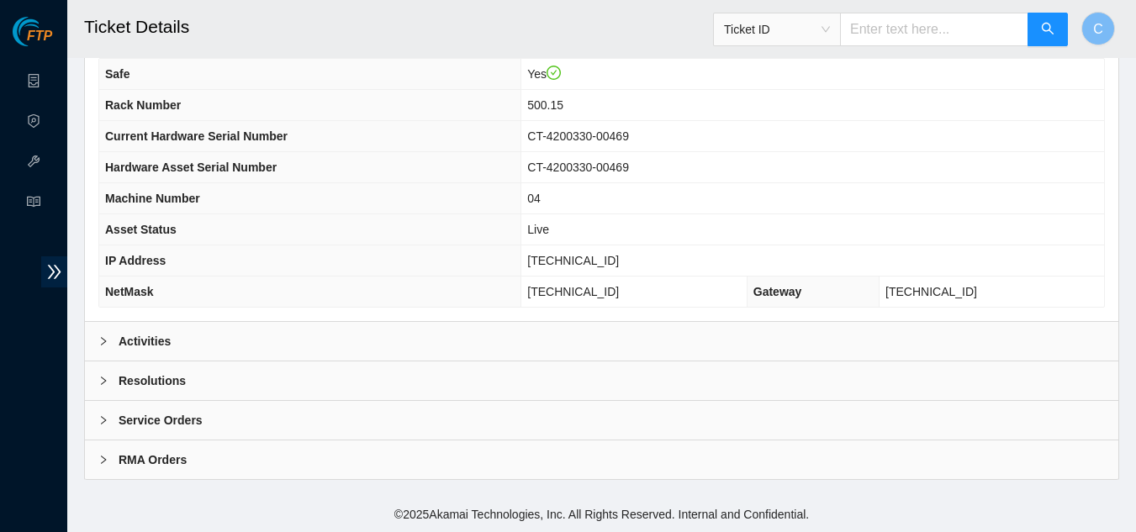
click at [235, 345] on div "Activities" at bounding box center [601, 341] width 1033 height 39
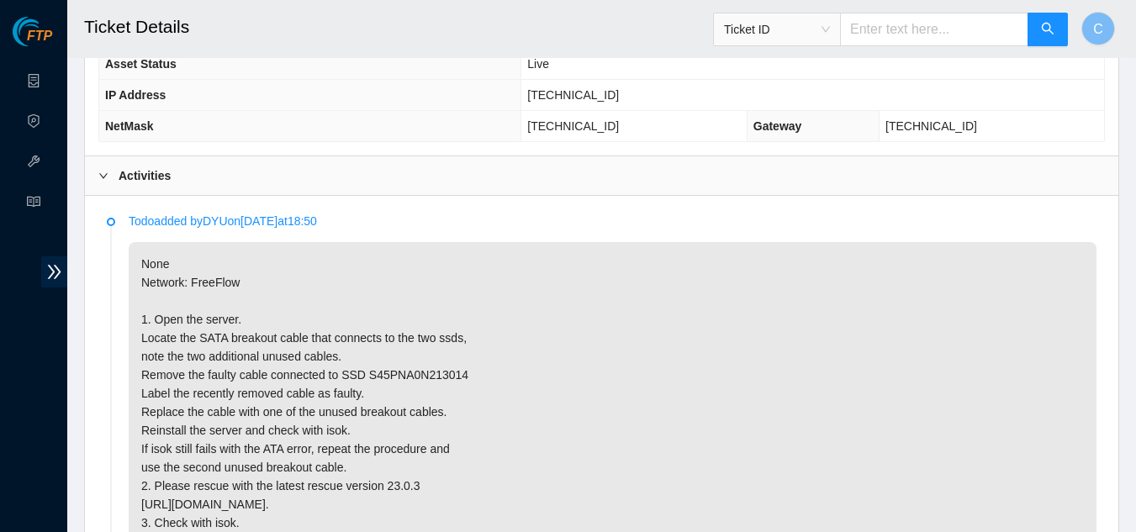
scroll to position [336, 0]
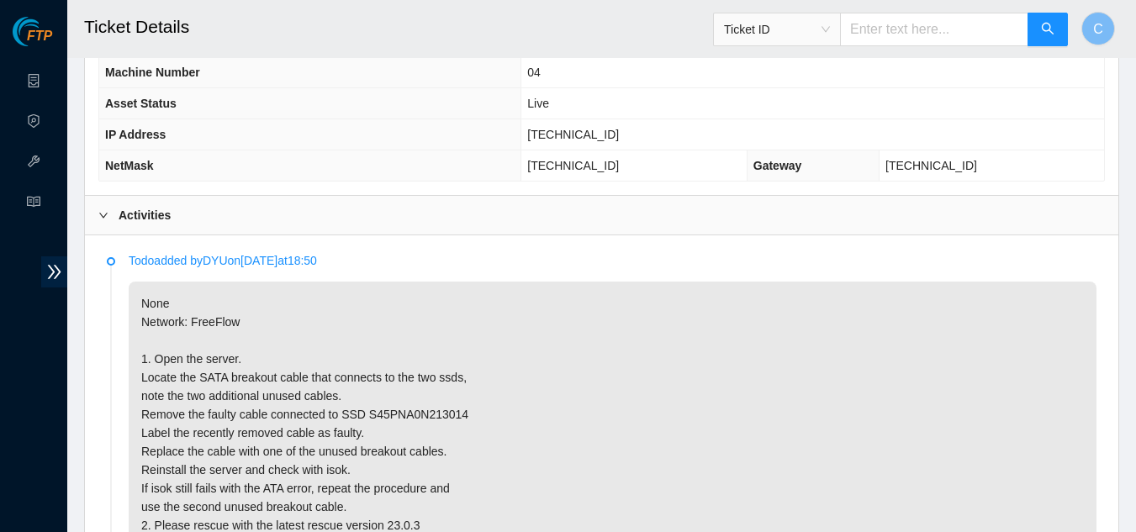
click at [330, 208] on div "Activities" at bounding box center [601, 215] width 1033 height 39
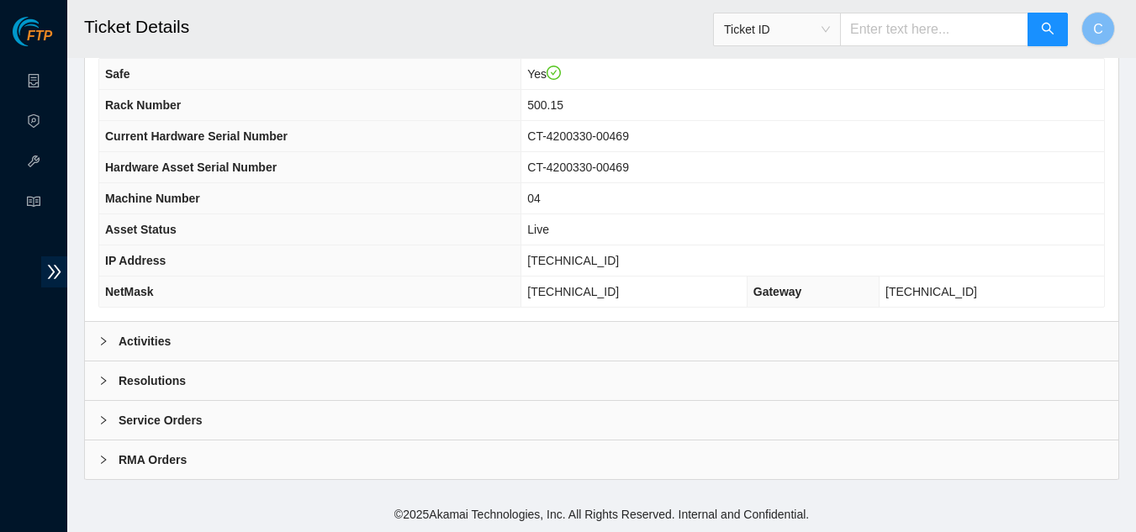
scroll to position [210, 0]
click at [198, 339] on div "Activities" at bounding box center [601, 341] width 1033 height 39
